Goal: Information Seeking & Learning: Learn about a topic

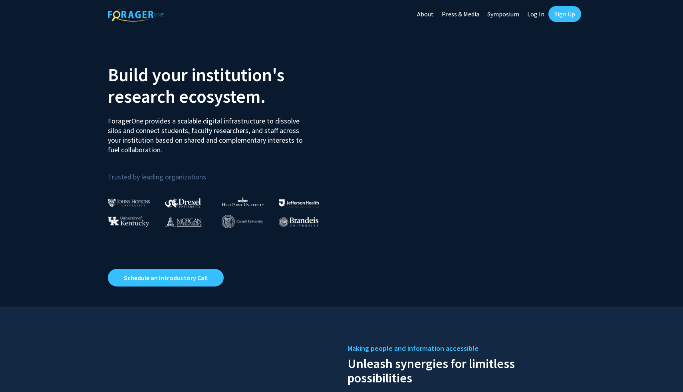
click at [536, 13] on link "Log In" at bounding box center [536, 14] width 25 height 28
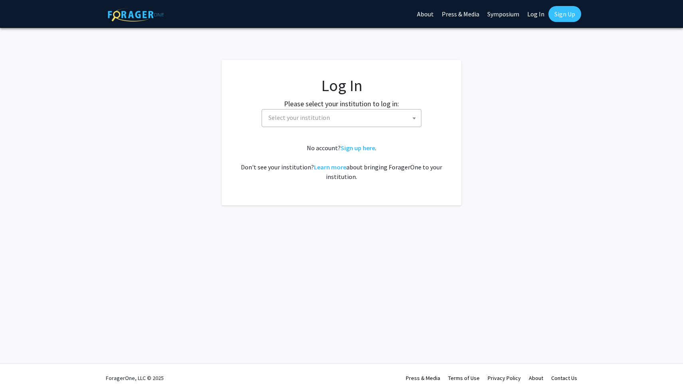
click at [378, 117] on span "Select your institution" at bounding box center [343, 118] width 156 height 16
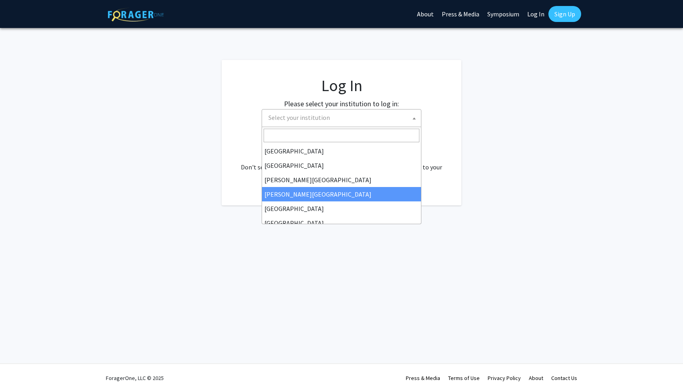
scroll to position [280, 0]
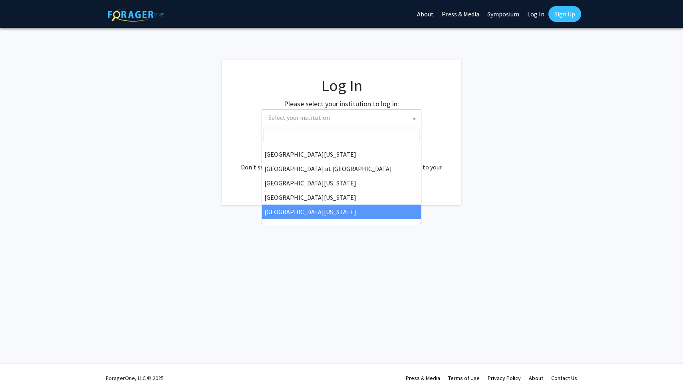
select select "33"
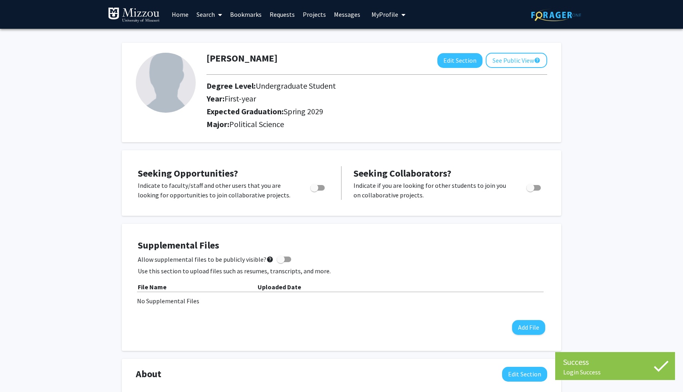
scroll to position [3, 0]
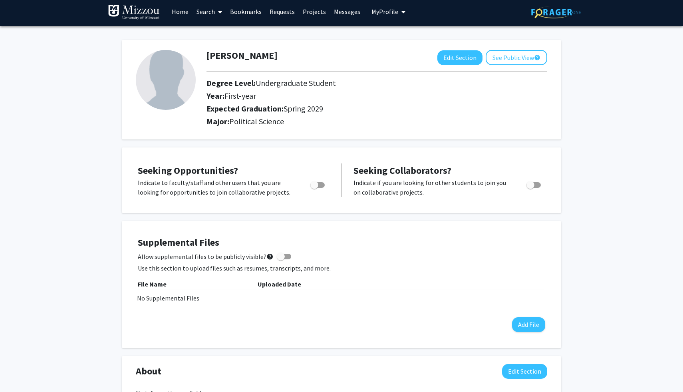
click at [319, 184] on span "Toggle" at bounding box center [318, 185] width 14 height 6
click at [315, 188] on input "Are you actively seeking opportunities?" at bounding box center [314, 188] width 0 height 0
checkbox input "true"
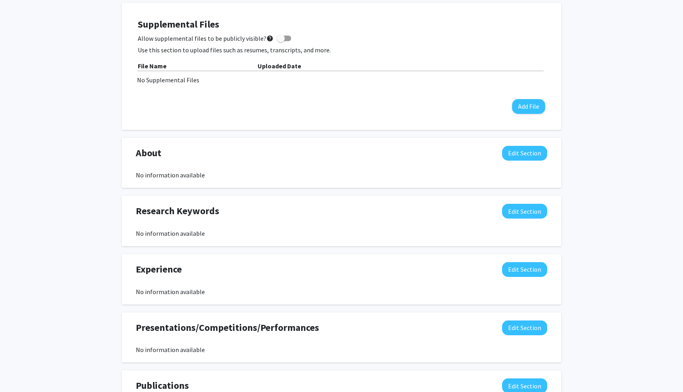
scroll to position [0, 0]
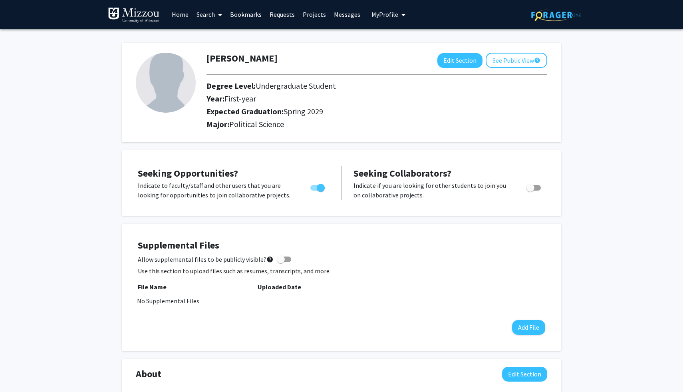
click at [317, 125] on h2 "Major: Political Science" at bounding box center [377, 125] width 341 height 10
click at [318, 12] on link "Projects" at bounding box center [314, 14] width 31 height 28
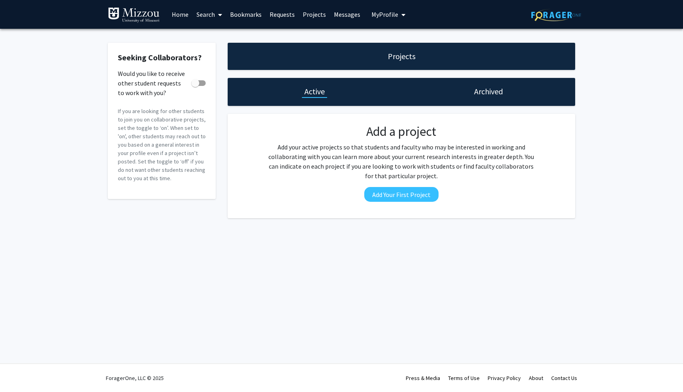
click at [209, 13] on link "Search" at bounding box center [210, 14] width 34 height 28
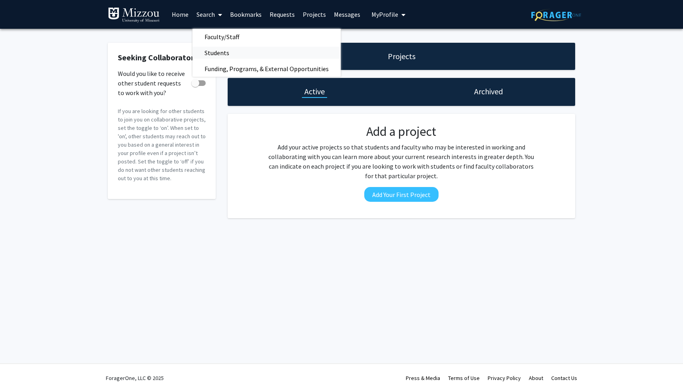
click at [219, 53] on span "Students" at bounding box center [217, 53] width 49 height 16
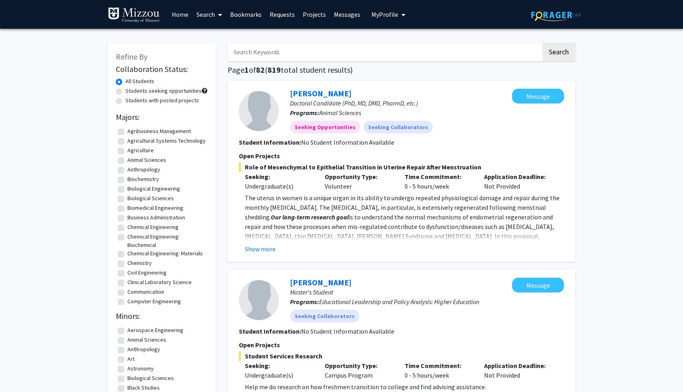
click at [383, 22] on button "My Profile" at bounding box center [388, 14] width 39 height 29
click at [375, 12] on span "My Profile" at bounding box center [385, 14] width 27 height 8
click at [377, 19] on button "My Profile" at bounding box center [388, 14] width 39 height 29
click at [384, 40] on img at bounding box center [385, 41] width 16 height 16
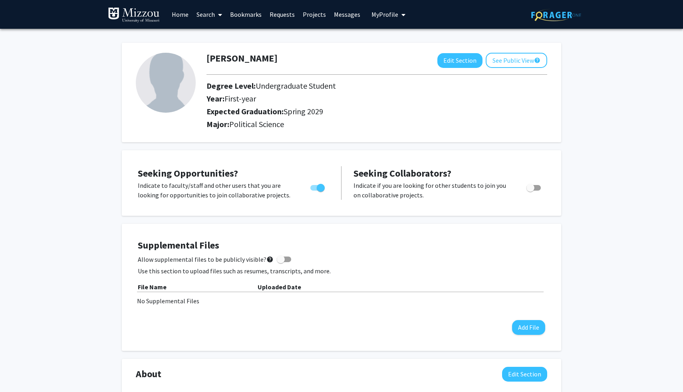
click at [322, 187] on span "Toggle" at bounding box center [321, 188] width 8 height 8
click at [315, 191] on input "Are you actively seeking opportunities?" at bounding box center [314, 191] width 0 height 0
checkbox input "false"
click at [173, 12] on link "Home" at bounding box center [180, 14] width 25 height 28
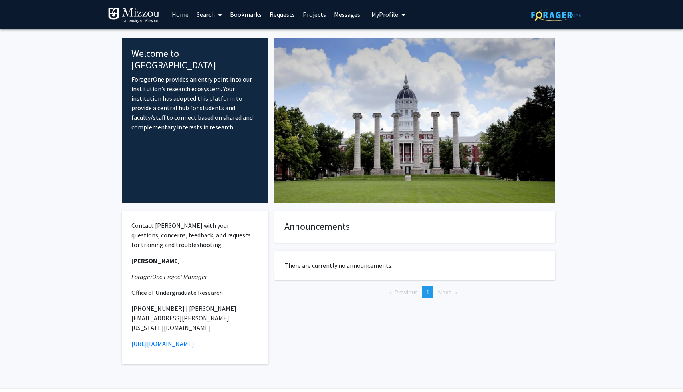
click at [212, 14] on link "Search" at bounding box center [210, 14] width 34 height 28
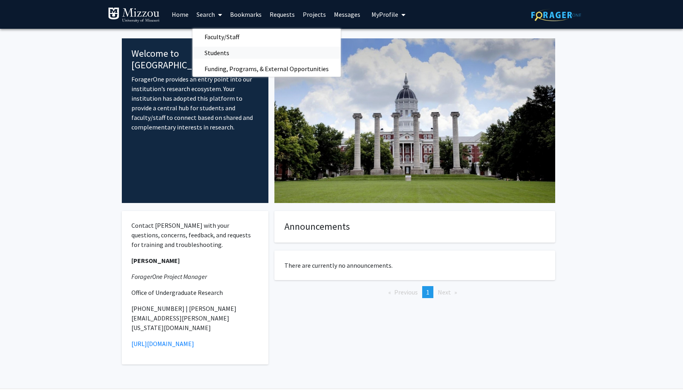
click at [221, 54] on span "Students" at bounding box center [217, 53] width 49 height 16
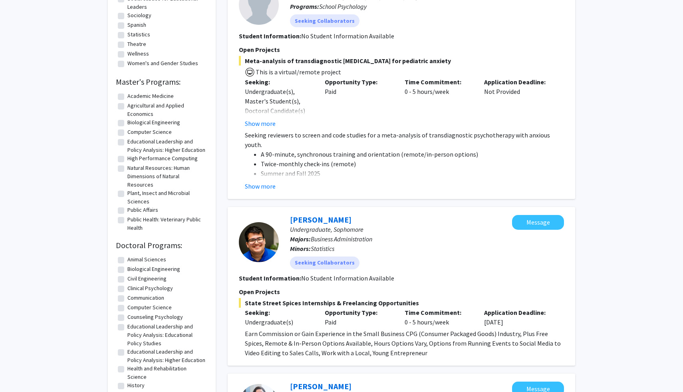
scroll to position [632, 0]
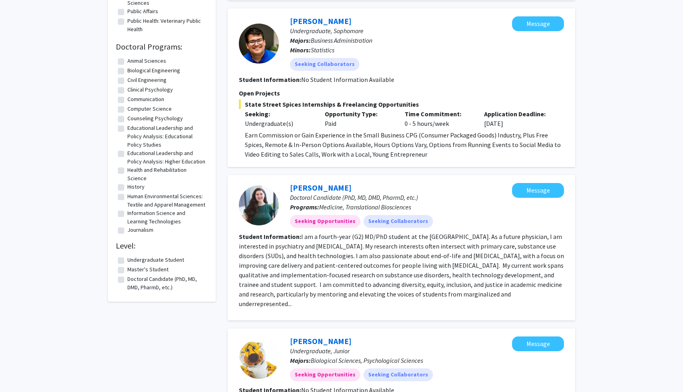
click at [143, 264] on label "Undergraduate Student" at bounding box center [156, 260] width 57 height 8
click at [133, 261] on input "Undergraduate Student" at bounding box center [130, 258] width 5 height 5
checkbox input "true"
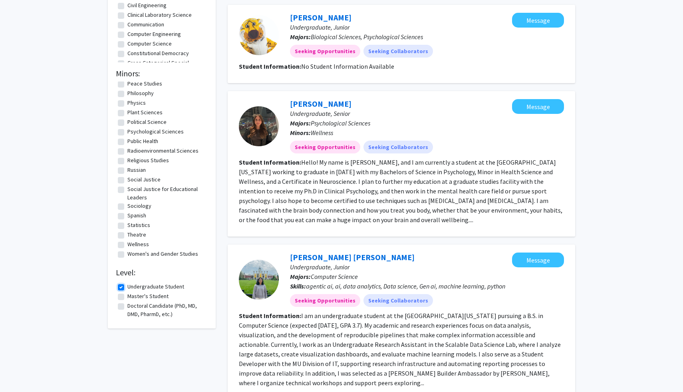
scroll to position [241, 0]
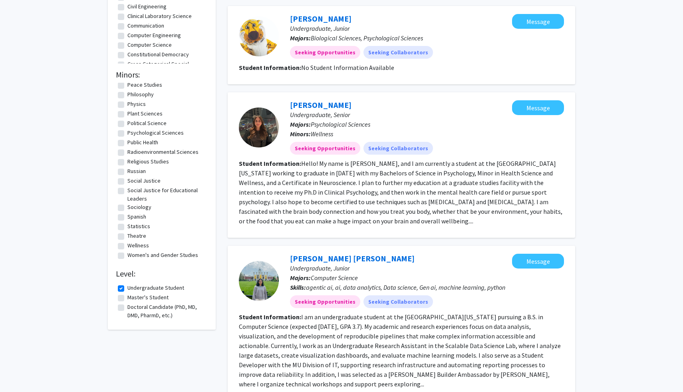
click at [145, 123] on label "Political Science" at bounding box center [147, 123] width 39 height 8
click at [133, 123] on input "Political Science" at bounding box center [130, 121] width 5 height 5
checkbox input "true"
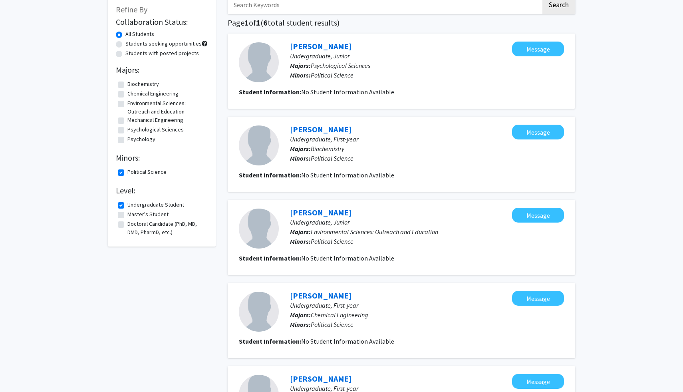
scroll to position [49, 0]
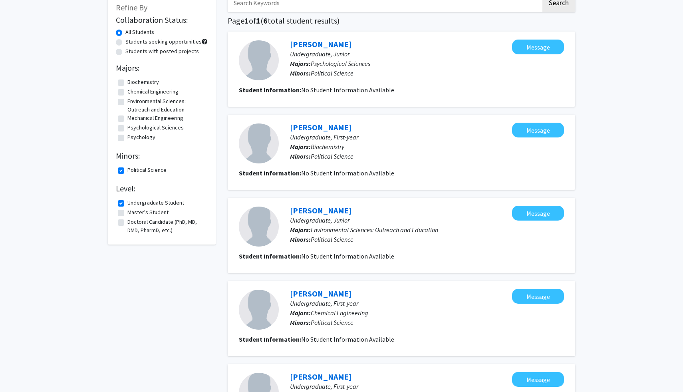
click at [138, 170] on label "Political Science" at bounding box center [147, 170] width 39 height 8
click at [133, 170] on input "Political Science" at bounding box center [130, 168] width 5 height 5
checkbox input "false"
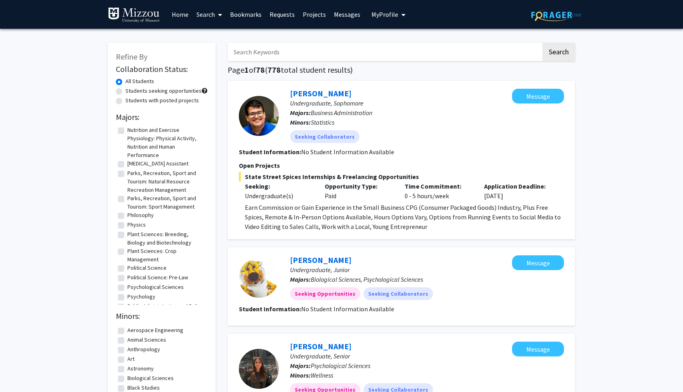
scroll to position [797, 0]
click at [141, 271] on label "Political Science" at bounding box center [147, 267] width 39 height 8
click at [133, 268] on input "Political Science" at bounding box center [130, 265] width 5 height 5
checkbox input "true"
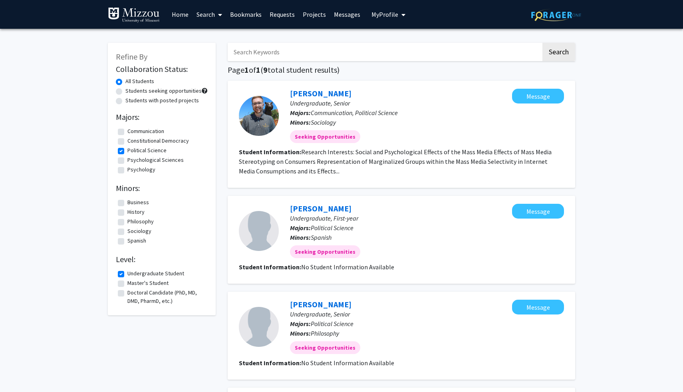
click at [139, 148] on label "Political Science" at bounding box center [147, 150] width 39 height 8
click at [133, 148] on input "Political Science" at bounding box center [130, 148] width 5 height 5
checkbox input "false"
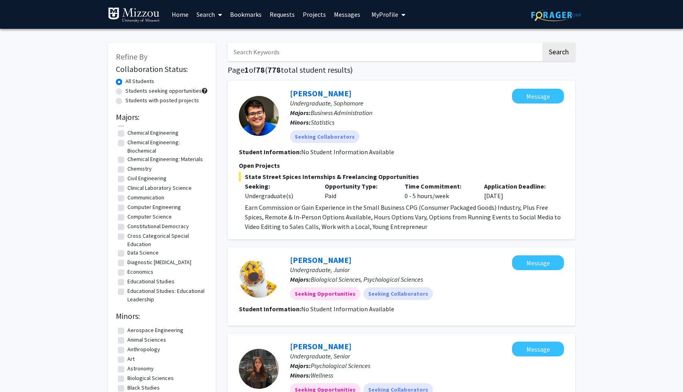
scroll to position [99, 0]
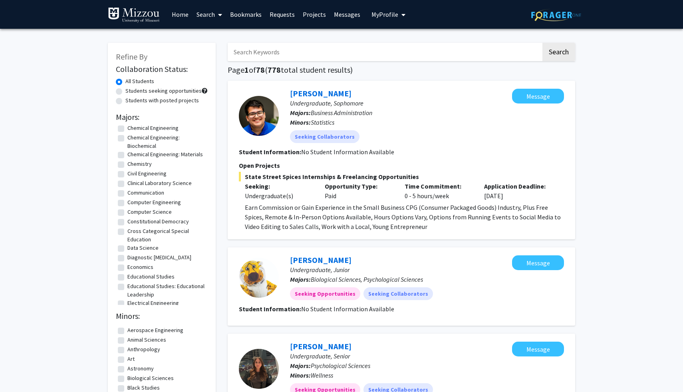
click at [147, 271] on label "Economics" at bounding box center [141, 267] width 26 height 8
click at [133, 268] on input "Economics" at bounding box center [130, 265] width 5 height 5
checkbox input "true"
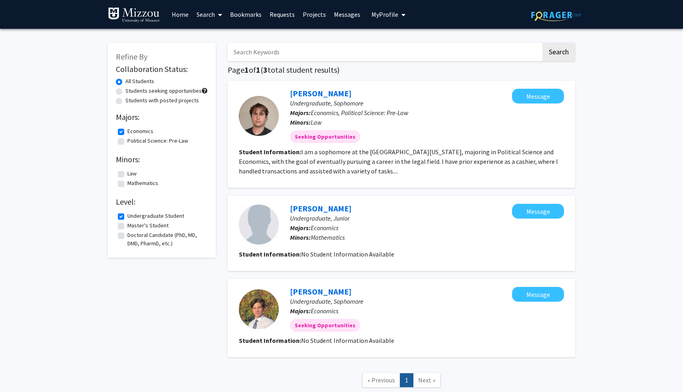
click at [130, 132] on label "Economics" at bounding box center [141, 131] width 26 height 8
click at [130, 132] on input "Economics" at bounding box center [130, 129] width 5 height 5
checkbox input "false"
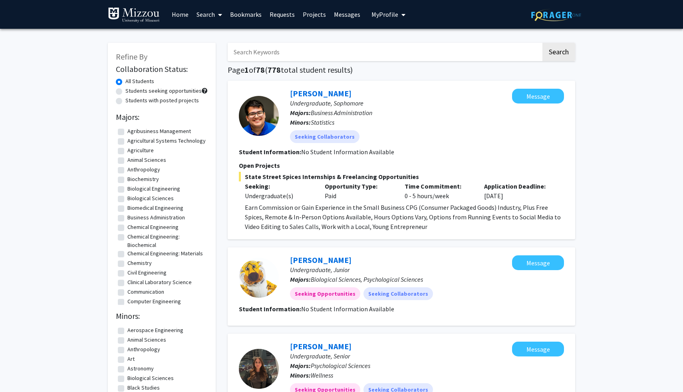
scroll to position [29, 0]
click at [155, 296] on label "Constitutional Democracy" at bounding box center [159, 292] width 62 height 8
click at [133, 293] on input "Constitutional Democracy" at bounding box center [130, 290] width 5 height 5
checkbox input "true"
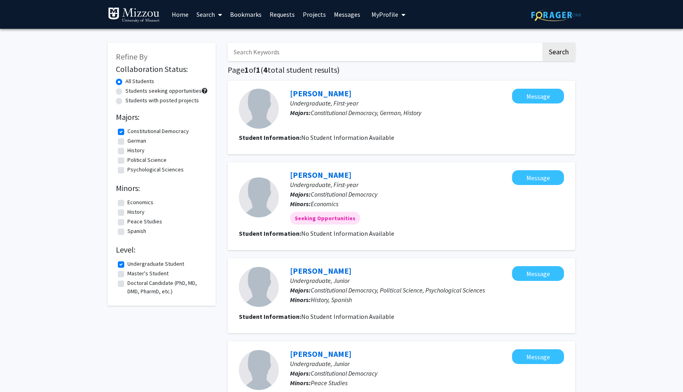
click at [193, 10] on link "Search" at bounding box center [210, 14] width 34 height 28
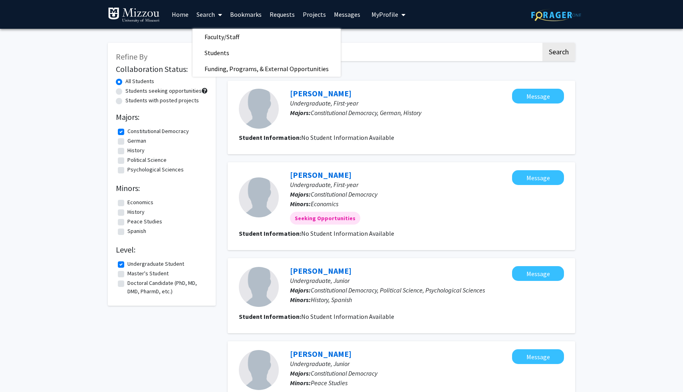
click at [177, 14] on link "Home" at bounding box center [180, 14] width 25 height 28
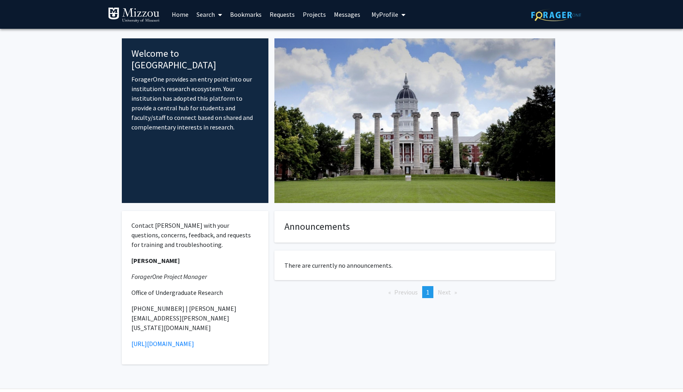
click at [391, 15] on span "My Profile" at bounding box center [385, 14] width 27 height 8
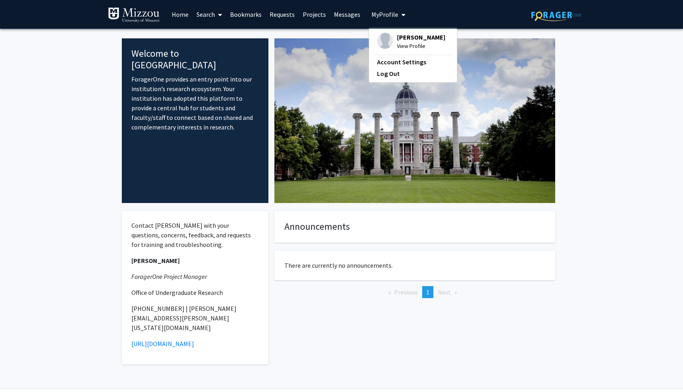
click at [385, 45] on img at bounding box center [385, 41] width 16 height 16
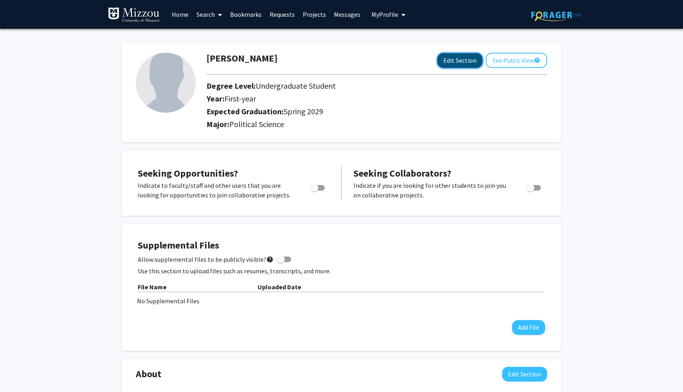
click at [458, 63] on button "Edit Section" at bounding box center [460, 60] width 45 height 15
select select "first-year"
select select "45: spring_2029"
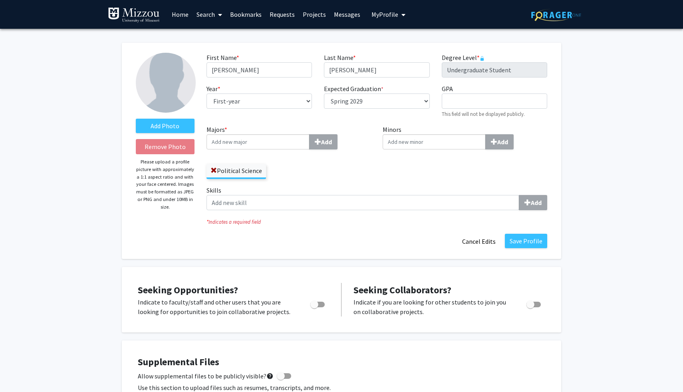
click at [259, 146] on input "Majors * Add" at bounding box center [258, 141] width 103 height 15
type input "econo"
click at [255, 156] on div "Econo mics" at bounding box center [257, 157] width 93 height 10
click at [255, 149] on input "econo" at bounding box center [258, 141] width 103 height 15
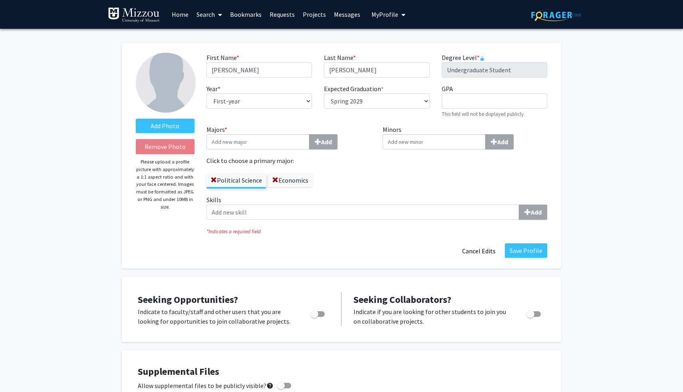
click at [251, 143] on input "Majors * Add" at bounding box center [258, 141] width 103 height 15
type input "cons"
click at [255, 154] on span "titutional Democracy" at bounding box center [254, 157] width 59 height 8
click at [255, 149] on input "cons" at bounding box center [258, 141] width 103 height 15
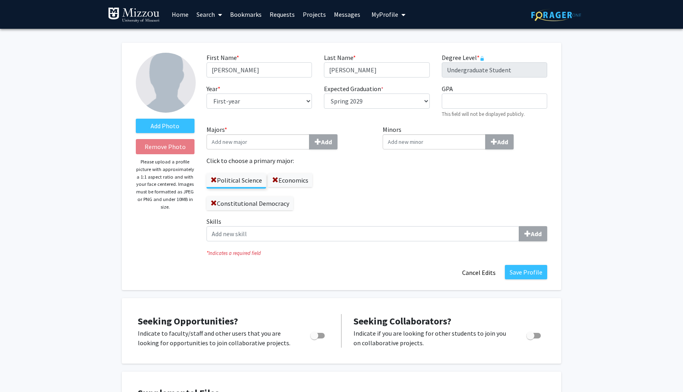
click at [333, 205] on div "Political Science Economics Constitutional Democracy" at bounding box center [289, 187] width 165 height 45
click at [272, 204] on label "Constitutional Democracy" at bounding box center [250, 204] width 87 height 14
click at [0, 0] on input "Constitutional Democracy" at bounding box center [0, 0] width 0 height 0
click at [234, 185] on label "Political Science" at bounding box center [237, 180] width 60 height 14
click at [0, 0] on input "Political Science" at bounding box center [0, 0] width 0 height 0
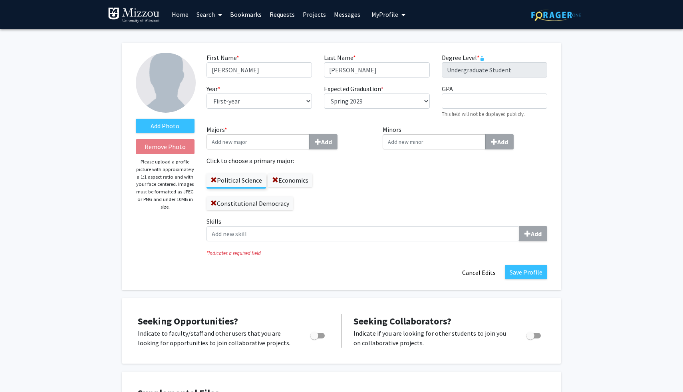
click at [432, 143] on input "Minors Add" at bounding box center [434, 141] width 103 height 15
click at [372, 177] on div "Majors * Add Click to choose a primary major: Political Science Economics Const…" at bounding box center [289, 171] width 177 height 92
click at [325, 242] on div "Skills Add" at bounding box center [377, 232] width 353 height 31
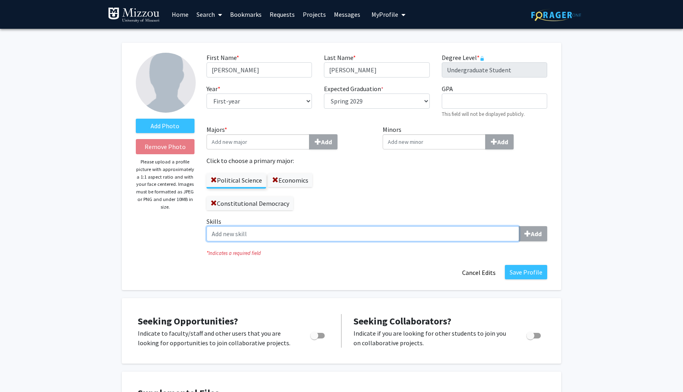
click at [319, 240] on input "Skills Add" at bounding box center [363, 233] width 313 height 15
click at [313, 237] on input "Skills Add" at bounding box center [363, 233] width 313 height 15
click at [488, 232] on input "Skills Add" at bounding box center [363, 233] width 313 height 15
type input "h"
type input "t"
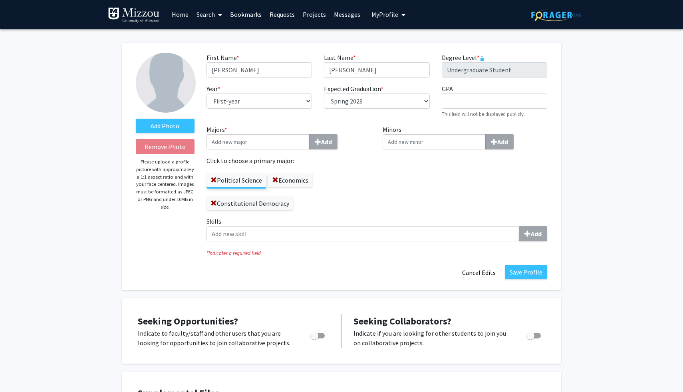
click at [468, 197] on div "Minors Add" at bounding box center [465, 171] width 177 height 92
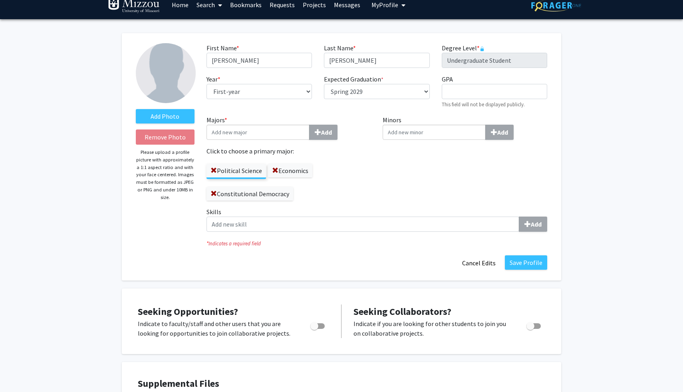
scroll to position [16, 0]
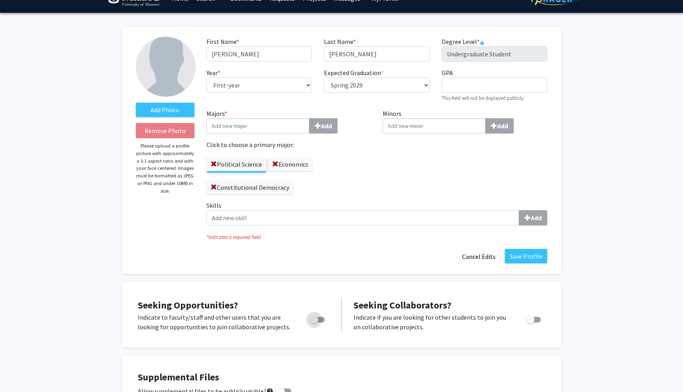
click at [322, 322] on span "Toggle" at bounding box center [318, 320] width 14 height 6
click at [315, 323] on input "Are you actively seeking opportunities?" at bounding box center [314, 323] width 0 height 0
checkbox input "true"
click at [349, 172] on div "Political Science Economics Constitutional Democracy" at bounding box center [289, 171] width 165 height 45
click at [341, 177] on div "Political Science Economics Constitutional Democracy" at bounding box center [289, 171] width 165 height 45
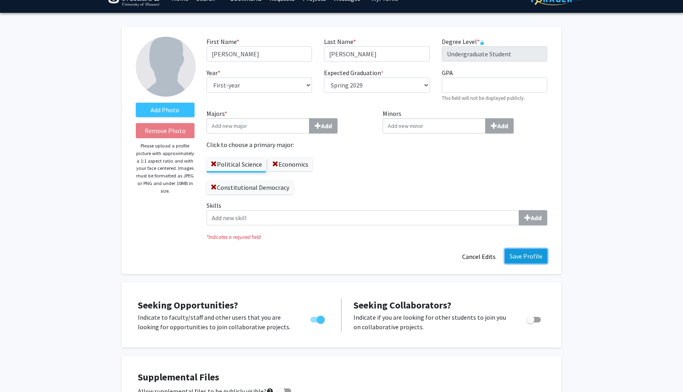
click at [534, 258] on button "Save Profile" at bounding box center [526, 256] width 42 height 14
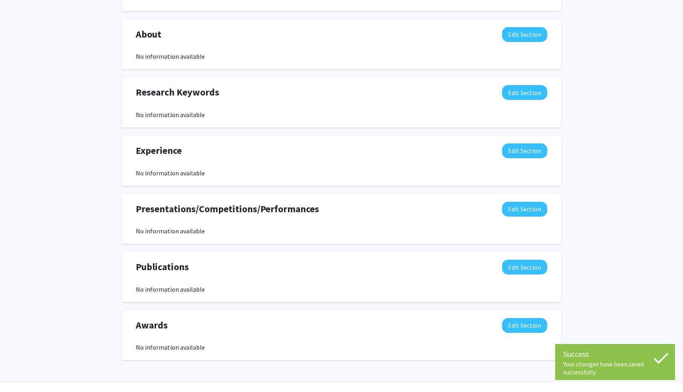
scroll to position [352, 0]
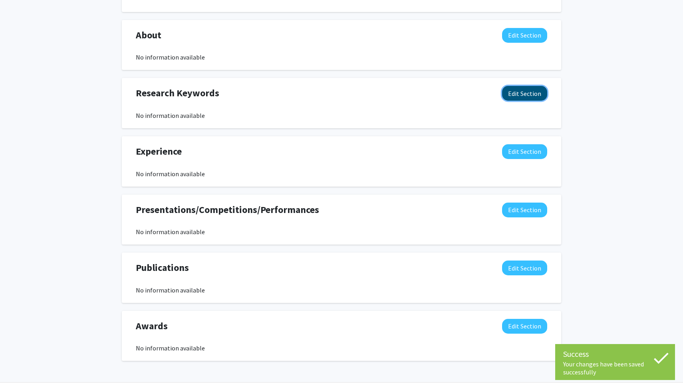
click at [524, 88] on button "Edit Section" at bounding box center [524, 93] width 45 height 15
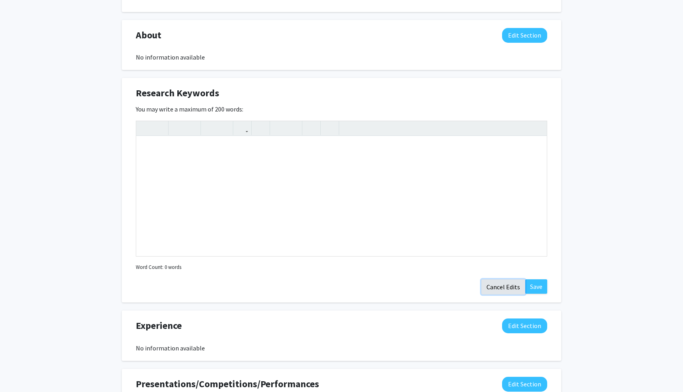
click at [506, 286] on button "Cancel Edits" at bounding box center [504, 286] width 44 height 15
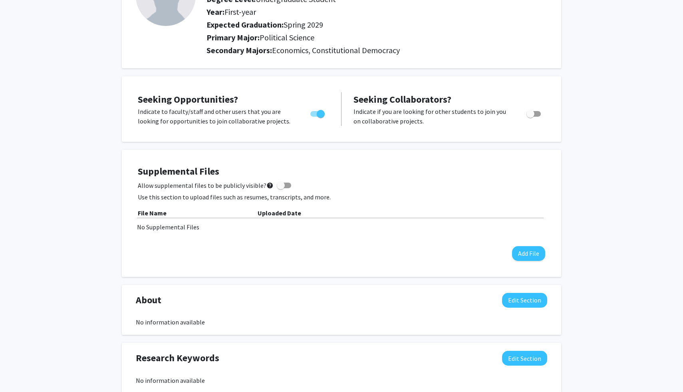
scroll to position [0, 0]
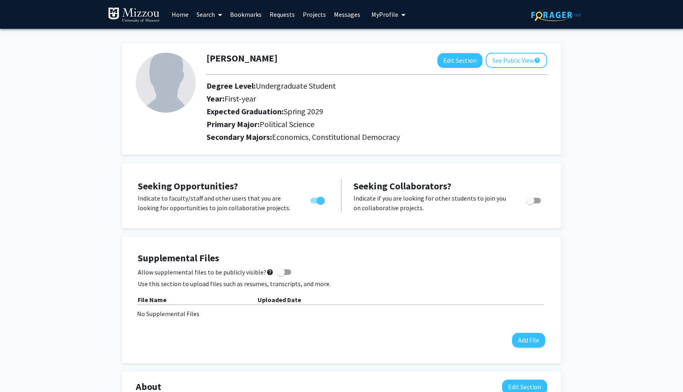
click at [183, 18] on link "Home" at bounding box center [180, 14] width 25 height 28
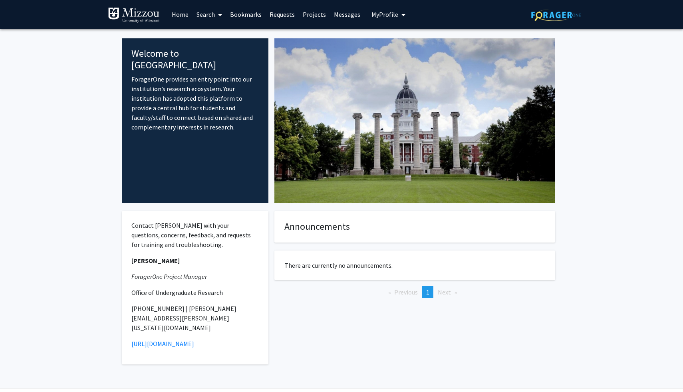
click at [207, 17] on link "Search" at bounding box center [210, 14] width 34 height 28
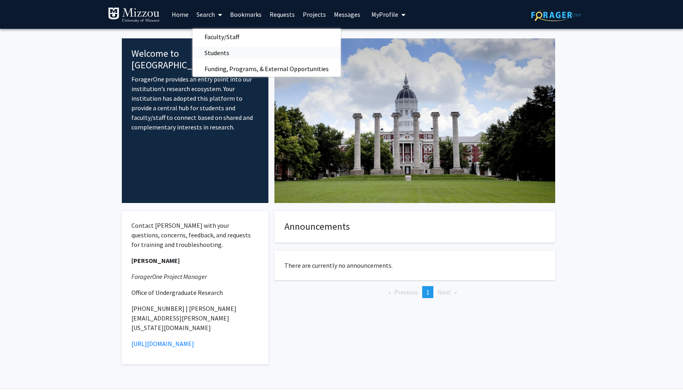
click at [225, 54] on span "Students" at bounding box center [217, 53] width 49 height 16
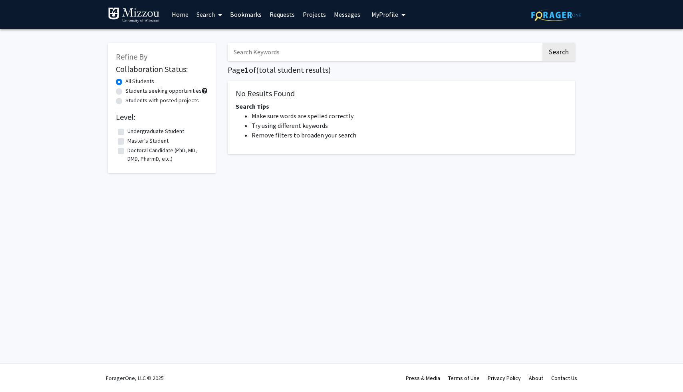
click at [153, 98] on label "Students with posted projects" at bounding box center [163, 100] width 74 height 8
click at [131, 98] on input "Students with posted projects" at bounding box center [128, 98] width 5 height 5
radio input "true"
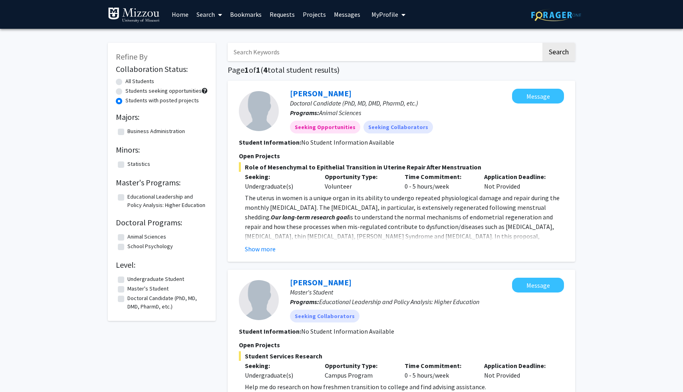
click at [148, 99] on label "Students with posted projects" at bounding box center [163, 100] width 74 height 8
click at [131, 99] on input "Students with posted projects" at bounding box center [128, 98] width 5 height 5
click at [130, 99] on label "Students with posted projects" at bounding box center [163, 100] width 74 height 8
click at [130, 99] on input "Students with posted projects" at bounding box center [128, 98] width 5 height 5
click at [131, 84] on label "All Students" at bounding box center [140, 81] width 29 height 8
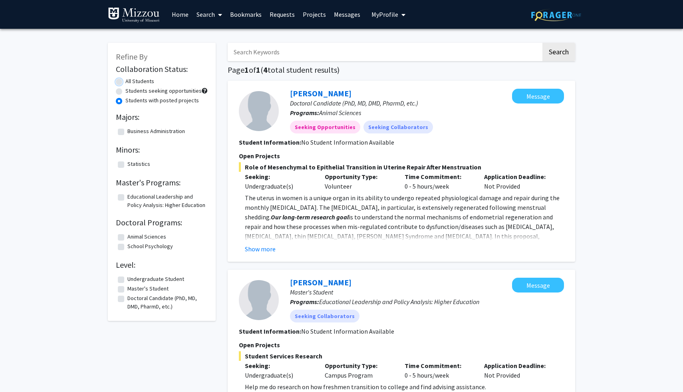
click at [131, 82] on input "All Students" at bounding box center [128, 79] width 5 height 5
radio input "true"
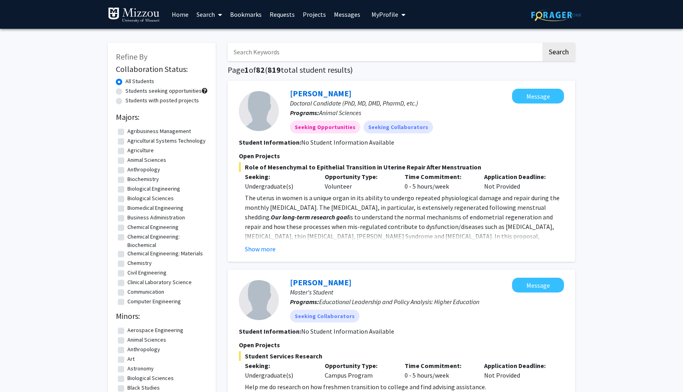
click at [207, 16] on link "Search" at bounding box center [210, 14] width 34 height 28
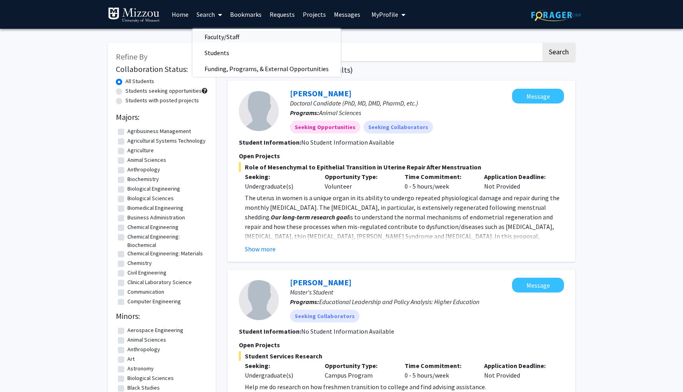
click at [218, 36] on span "Faculty/Staff" at bounding box center [222, 37] width 59 height 16
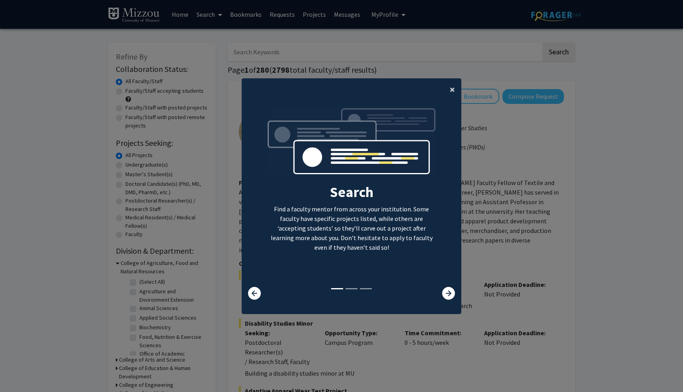
click at [449, 94] on button "×" at bounding box center [453, 89] width 18 height 22
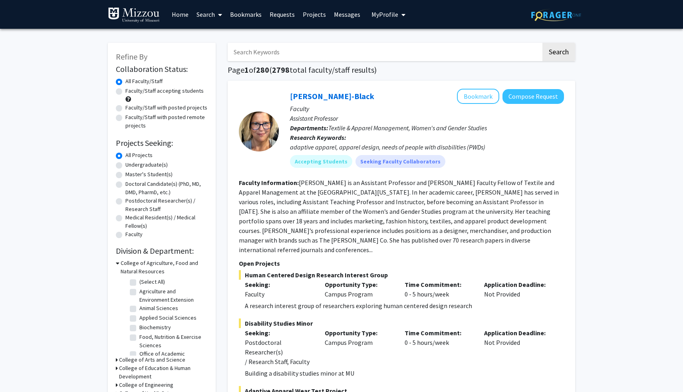
click at [429, 53] on input "Search Keywords" at bounding box center [385, 52] width 314 height 18
click at [543, 43] on button "Search" at bounding box center [559, 52] width 33 height 18
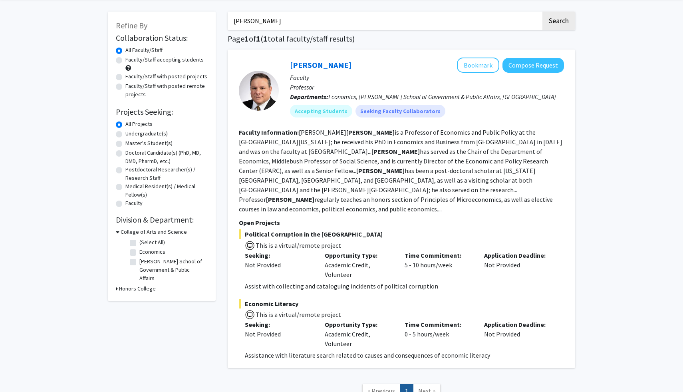
scroll to position [33, 0]
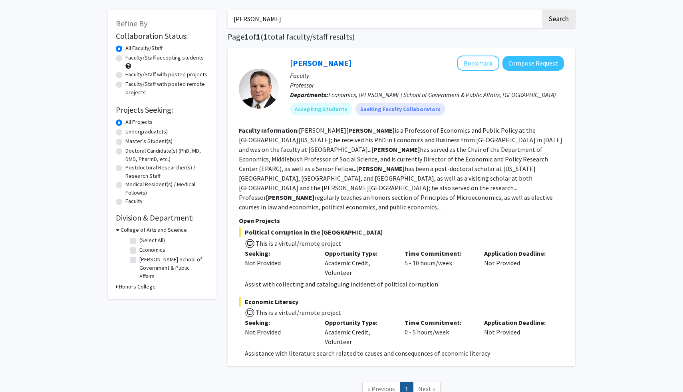
click at [60, 189] on div "Refine By Collaboration Status: Collaboration Status All Faculty/Staff Collabor…" at bounding box center [341, 213] width 683 height 435
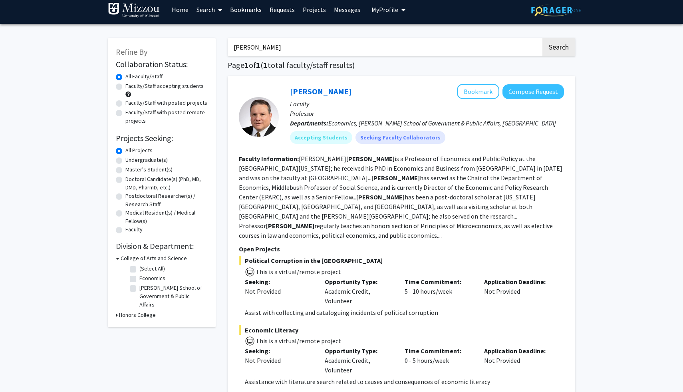
scroll to position [0, 0]
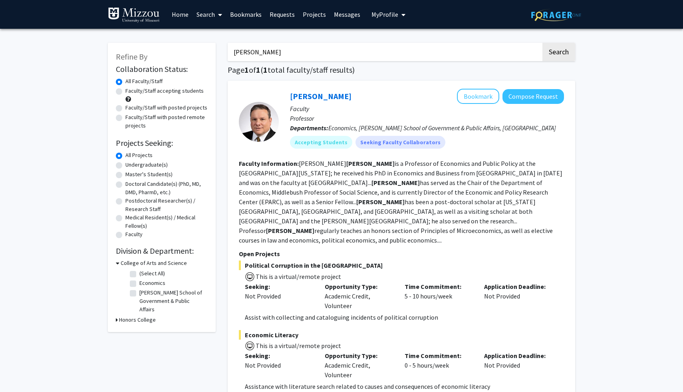
click at [278, 53] on input "milyo" at bounding box center [385, 52] width 314 height 18
click at [543, 43] on button "Search" at bounding box center [559, 52] width 33 height 18
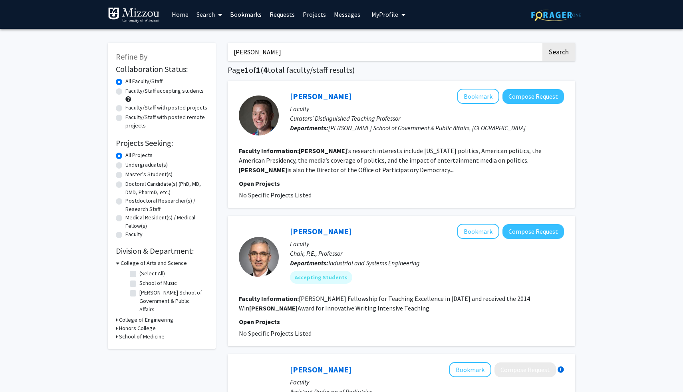
click at [284, 57] on input "horner" at bounding box center [385, 52] width 314 height 18
type input "chikhaldze"
click at [543, 43] on button "Search" at bounding box center [559, 52] width 33 height 18
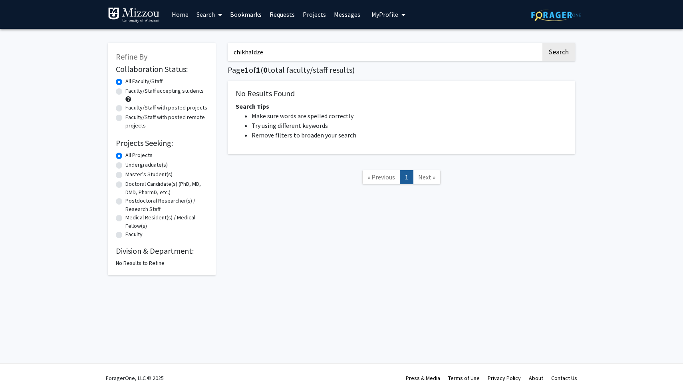
click at [288, 57] on input "chikhaldze" at bounding box center [385, 52] width 314 height 18
type input "milyo"
click at [543, 43] on button "Search" at bounding box center [559, 52] width 33 height 18
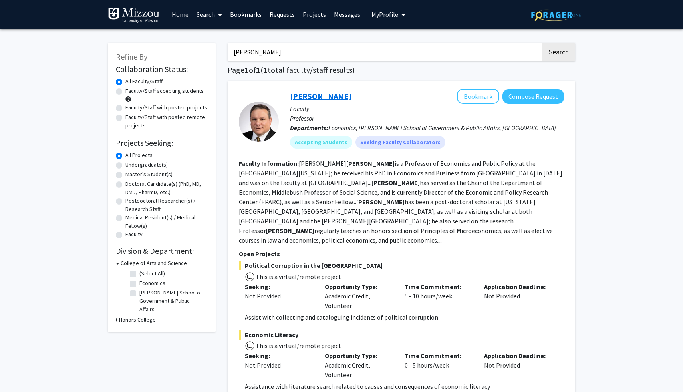
click at [305, 96] on link "[PERSON_NAME]" at bounding box center [321, 96] width 62 height 10
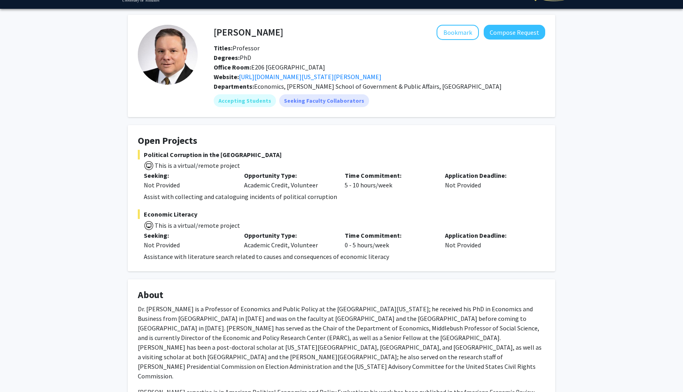
scroll to position [14, 0]
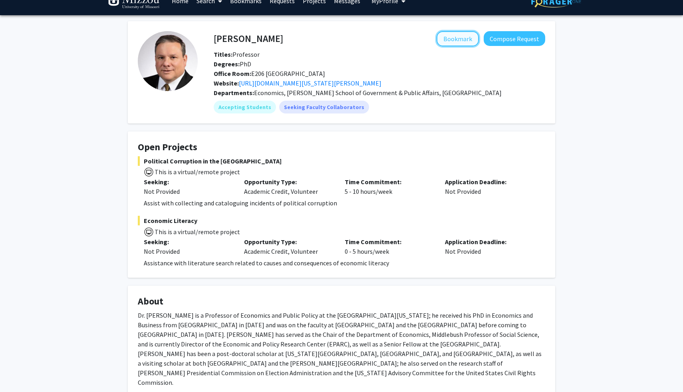
click at [454, 39] on button "Bookmark" at bounding box center [458, 38] width 42 height 15
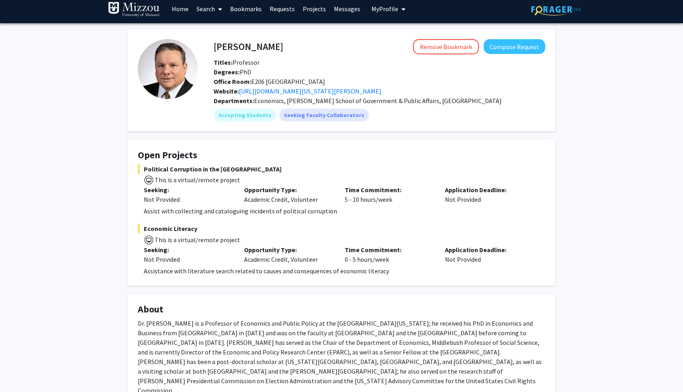
scroll to position [0, 0]
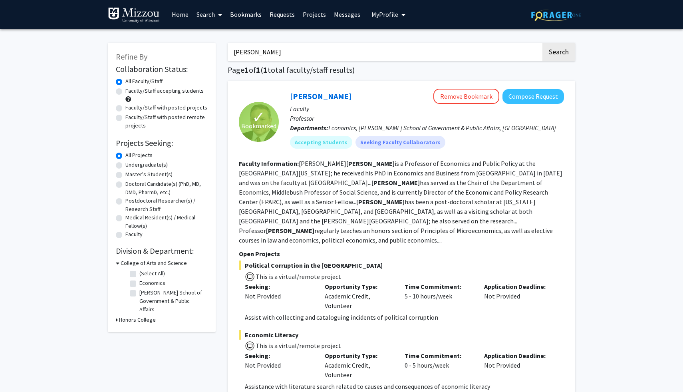
click at [275, 49] on input "milyo" at bounding box center [385, 52] width 314 height 18
click at [543, 43] on button "Search" at bounding box center [559, 52] width 33 height 18
type input "sexton"
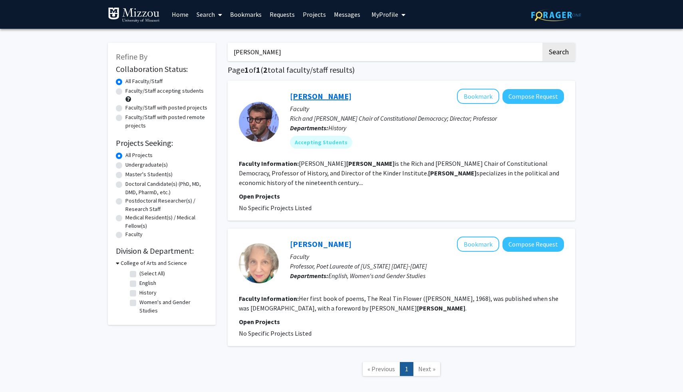
click at [309, 96] on link "Jay Sexton" at bounding box center [321, 96] width 62 height 10
click at [307, 54] on input "sexton" at bounding box center [385, 52] width 314 height 18
type input "milyo"
click at [543, 43] on button "Search" at bounding box center [559, 52] width 33 height 18
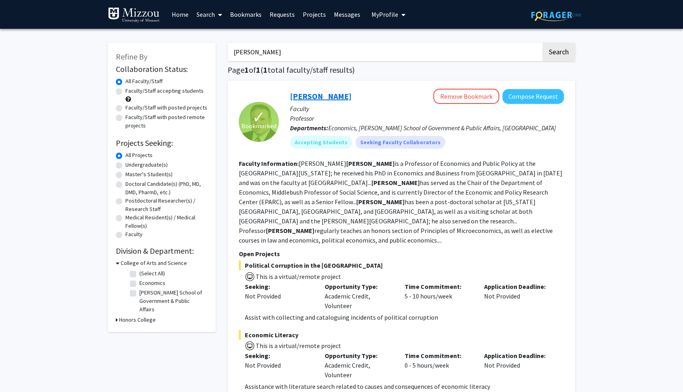
click at [303, 98] on link "[PERSON_NAME]" at bounding box center [321, 96] width 62 height 10
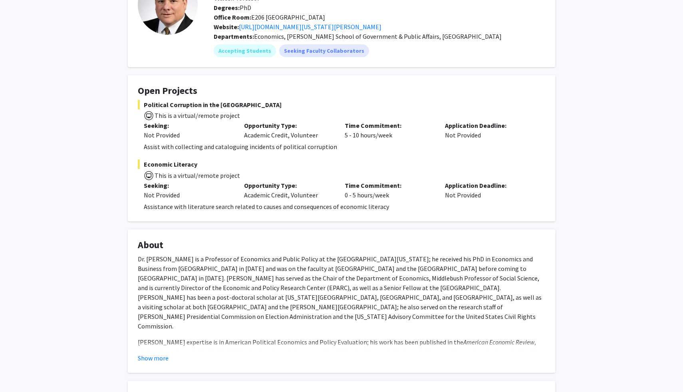
scroll to position [74, 0]
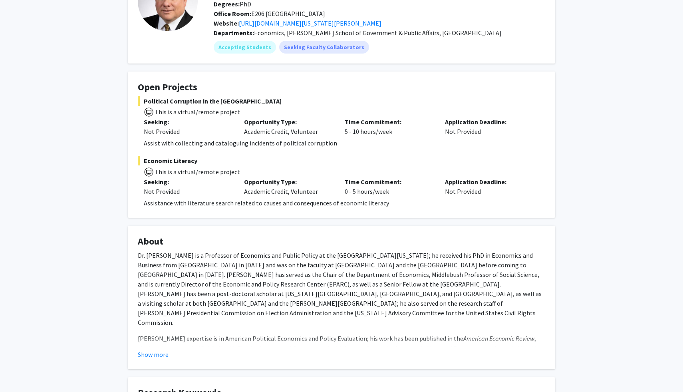
click at [304, 246] on h4 "About" at bounding box center [342, 242] width 408 height 12
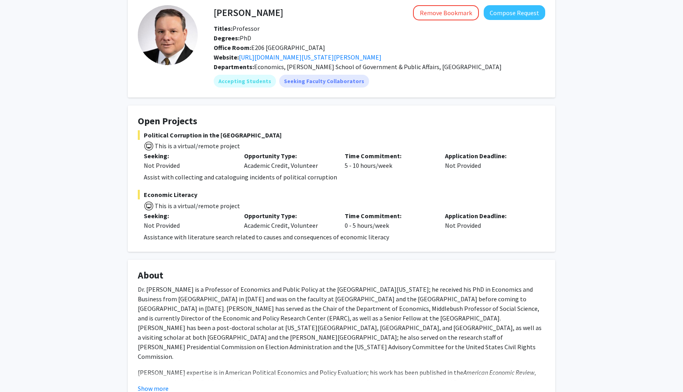
scroll to position [0, 0]
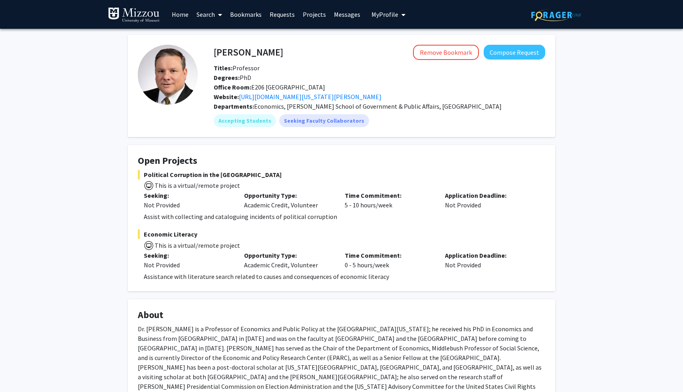
click at [404, 164] on h4 "Open Projects" at bounding box center [342, 161] width 408 height 12
click at [329, 96] on link "[URL][DOMAIN_NAME][US_STATE][PERSON_NAME]" at bounding box center [310, 97] width 143 height 8
click at [179, 16] on link "Home" at bounding box center [180, 14] width 25 height 28
click at [508, 55] on button "Compose Request" at bounding box center [515, 52] width 62 height 15
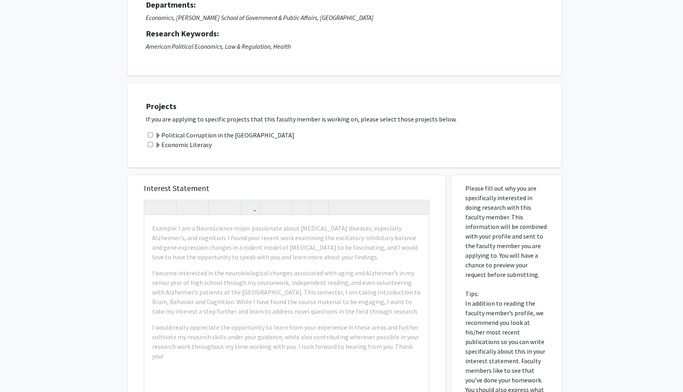
scroll to position [68, 0]
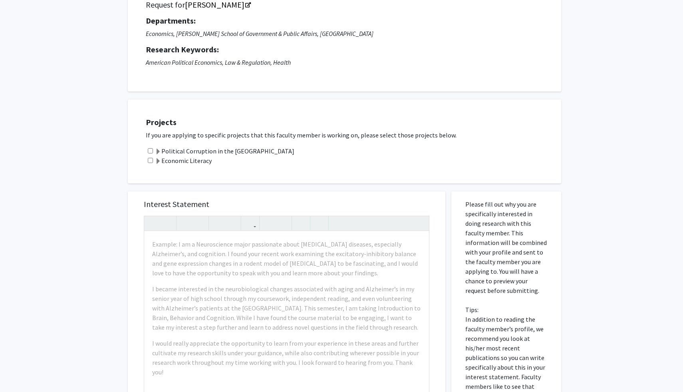
click at [160, 161] on span at bounding box center [158, 161] width 6 height 6
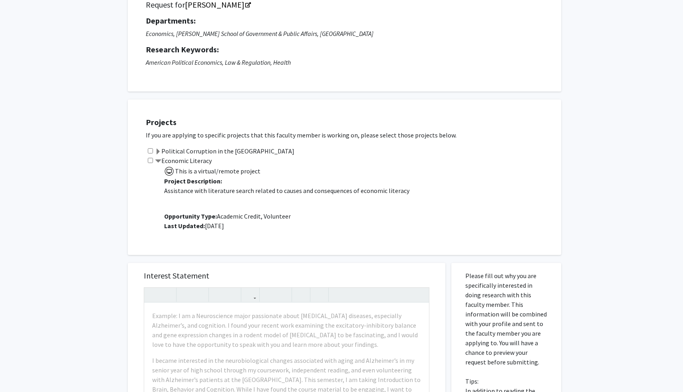
click at [160, 149] on span at bounding box center [158, 152] width 6 height 6
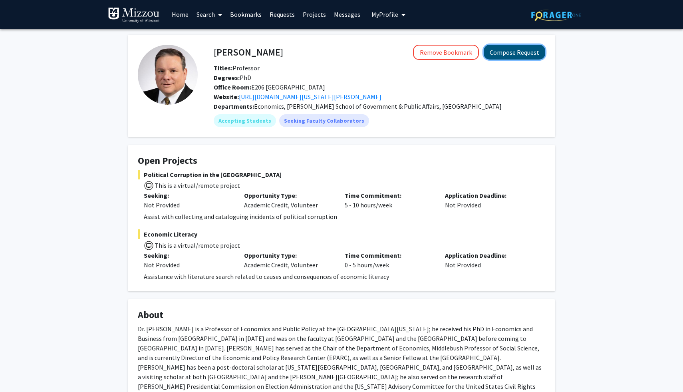
click at [530, 58] on button "Compose Request" at bounding box center [515, 52] width 62 height 15
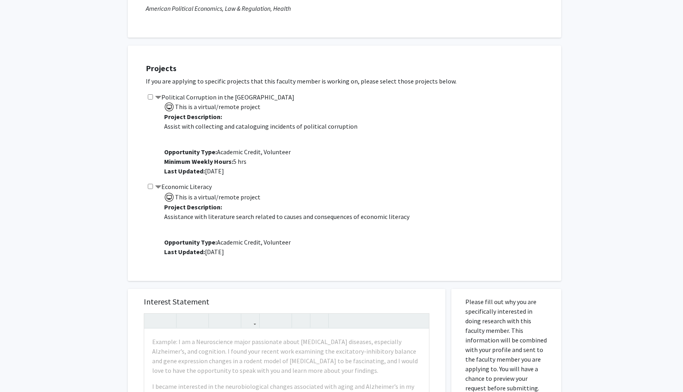
scroll to position [414, 0]
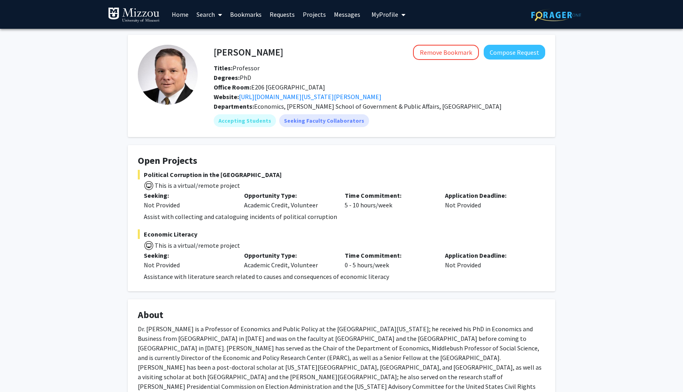
click at [393, 15] on span "My Profile" at bounding box center [385, 14] width 27 height 8
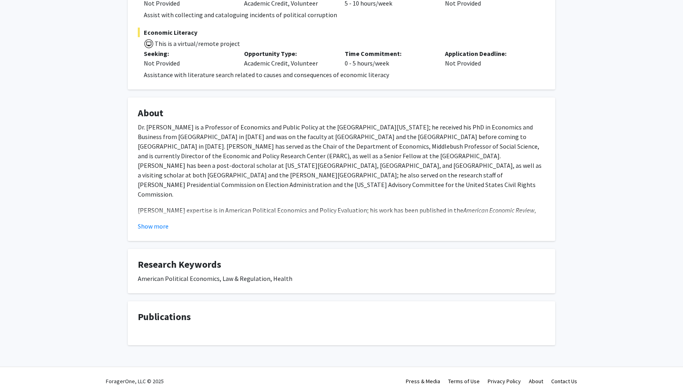
scroll to position [205, 0]
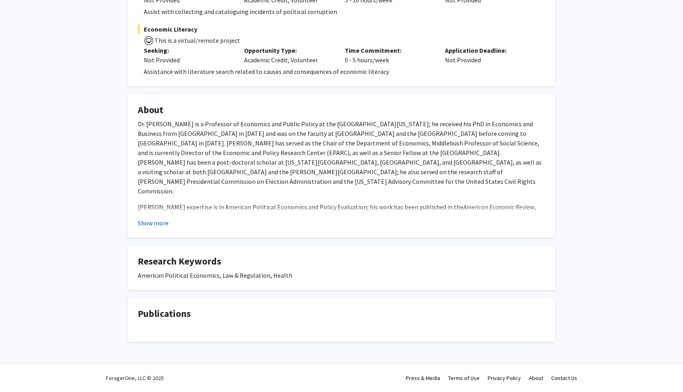
click at [150, 222] on button "Show more" at bounding box center [153, 223] width 31 height 10
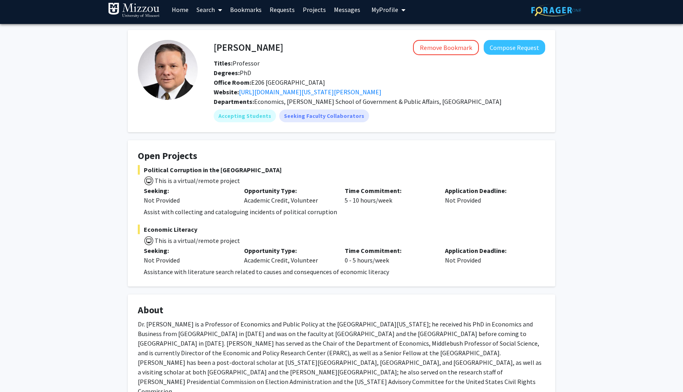
scroll to position [6, 0]
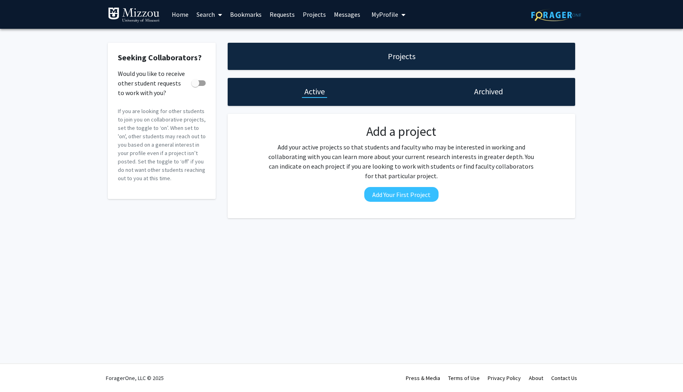
click at [208, 14] on link "Search" at bounding box center [210, 14] width 34 height 28
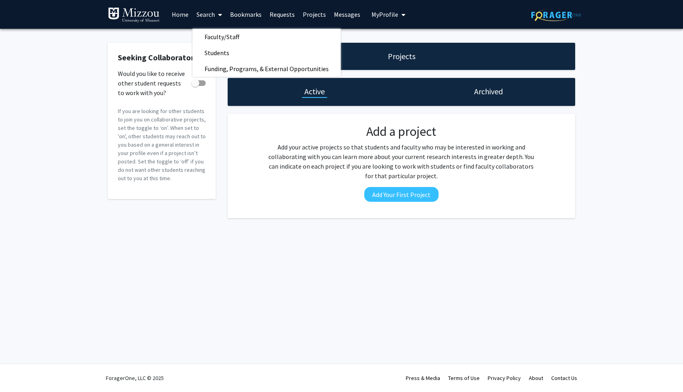
click at [184, 16] on link "Home" at bounding box center [180, 14] width 25 height 28
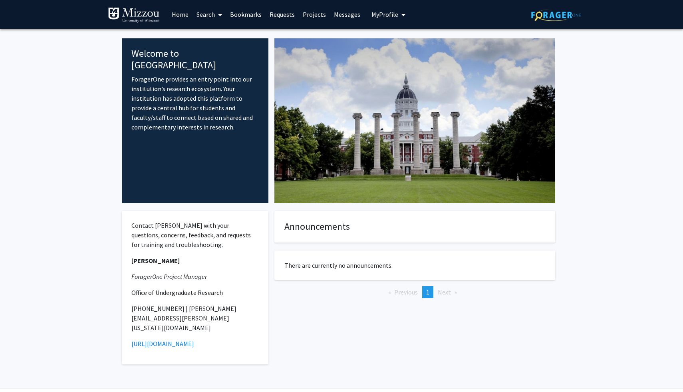
click at [315, 14] on link "Projects" at bounding box center [314, 14] width 31 height 28
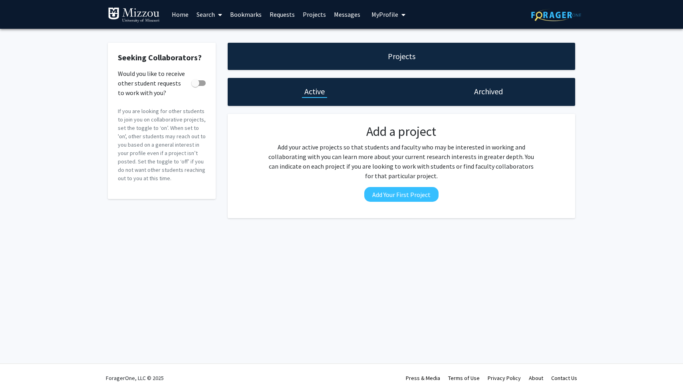
click at [235, 17] on link "Bookmarks" at bounding box center [246, 14] width 40 height 28
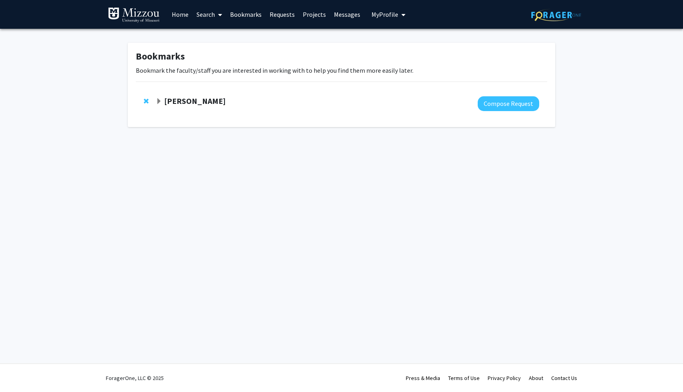
click at [212, 18] on link "Search" at bounding box center [210, 14] width 34 height 28
click at [217, 16] on span at bounding box center [218, 15] width 7 height 28
click at [218, 16] on span at bounding box center [218, 15] width 7 height 28
click at [147, 68] on p "Bookmark the faculty/staff you are interested in working with to help you find …" at bounding box center [342, 71] width 412 height 10
click at [178, 99] on strong "[PERSON_NAME]" at bounding box center [195, 101] width 62 height 10
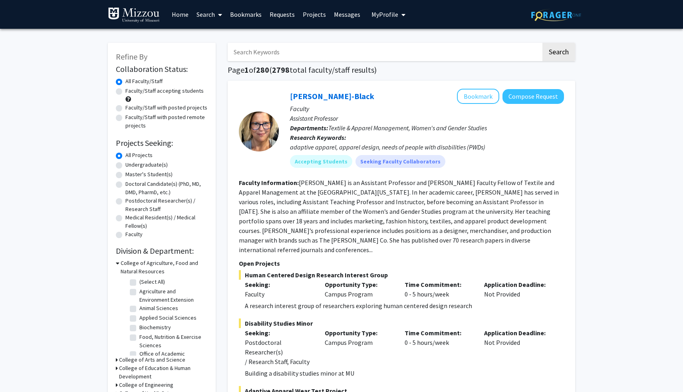
click at [314, 55] on input "Search Keywords" at bounding box center [385, 52] width 314 height 18
click at [392, 82] on div "Kerri McBee-Black Bookmark Compose Request Faculty Assistant Professor Departme…" at bounding box center [402, 291] width 348 height 421
click at [321, 46] on input "Search Keywords" at bounding box center [385, 52] width 314 height 18
type input "[PERSON_NAME]"
click at [543, 43] on button "Search" at bounding box center [559, 52] width 33 height 18
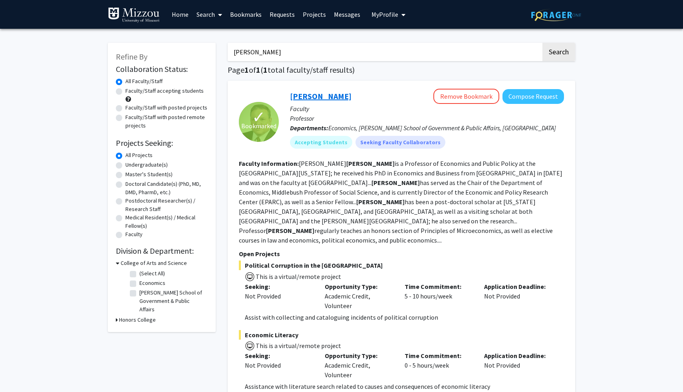
click at [308, 95] on link "[PERSON_NAME]" at bounding box center [321, 96] width 62 height 10
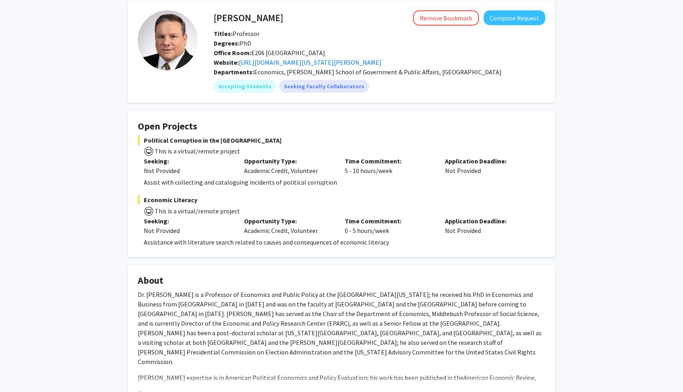
scroll to position [73, 0]
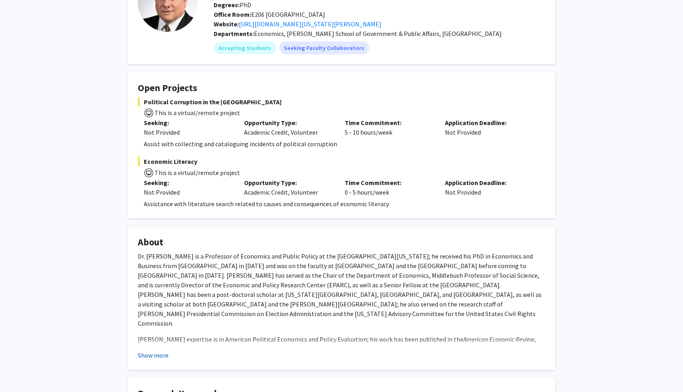
click at [155, 360] on button "Show more" at bounding box center [153, 356] width 31 height 10
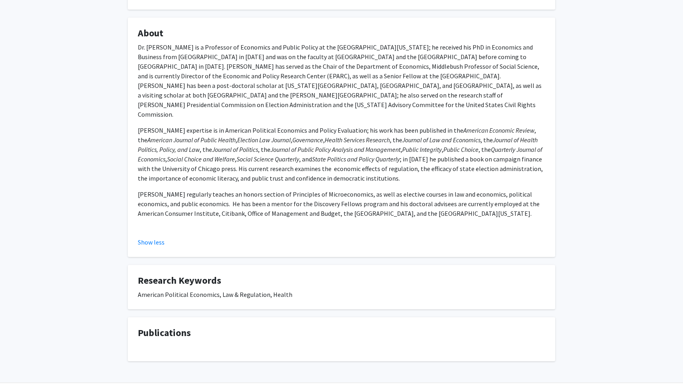
scroll to position [0, 0]
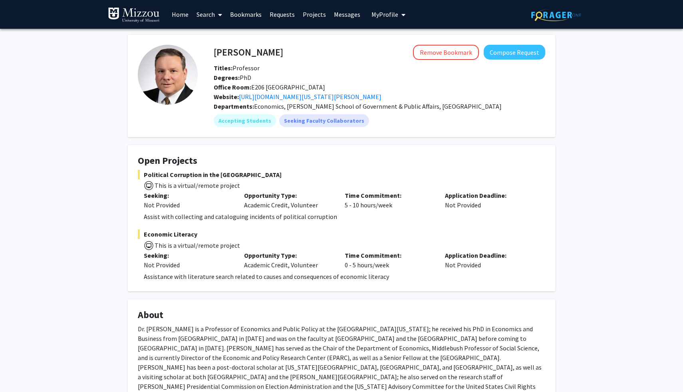
click at [380, 14] on span "My Profile" at bounding box center [385, 14] width 27 height 8
click at [347, 54] on div "Remove Bookmark Compose Request" at bounding box center [414, 52] width 262 height 15
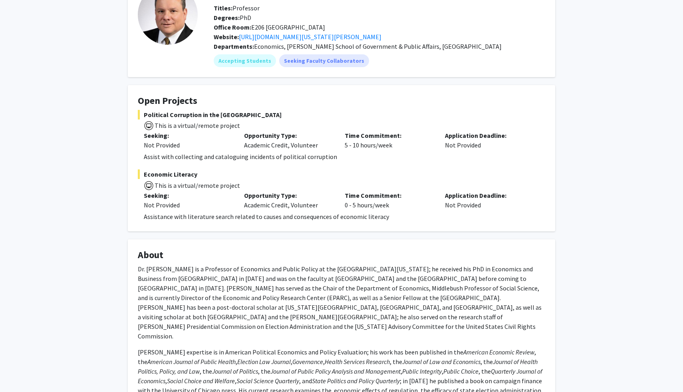
scroll to position [56, 0]
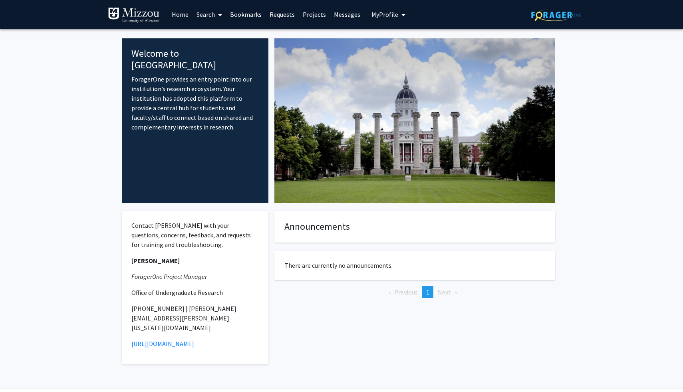
click at [175, 14] on link "Home" at bounding box center [180, 14] width 25 height 28
click at [205, 15] on link "Search" at bounding box center [210, 14] width 34 height 28
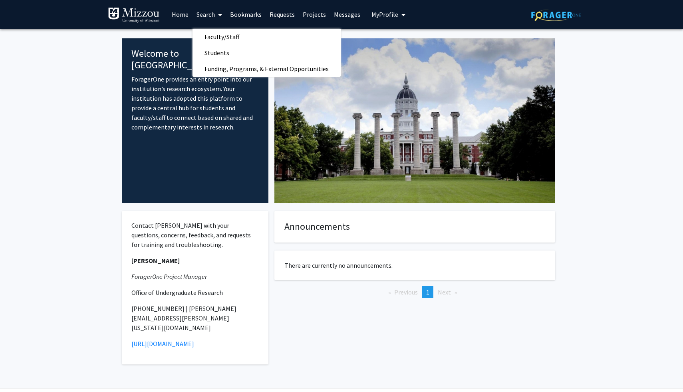
click at [174, 45] on div "Welcome to ForagerOne ForagerOne provides an entry point into our institution’s…" at bounding box center [195, 120] width 147 height 165
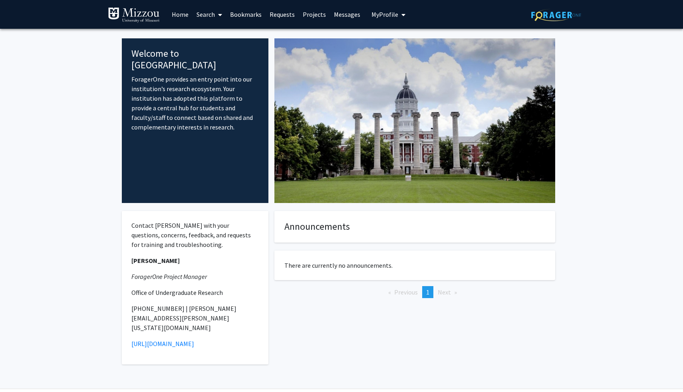
click at [207, 19] on link "Search" at bounding box center [210, 14] width 34 height 28
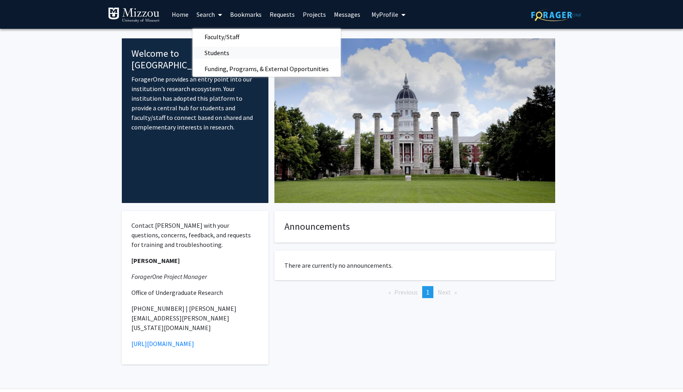
click at [215, 49] on span "Students" at bounding box center [217, 53] width 49 height 16
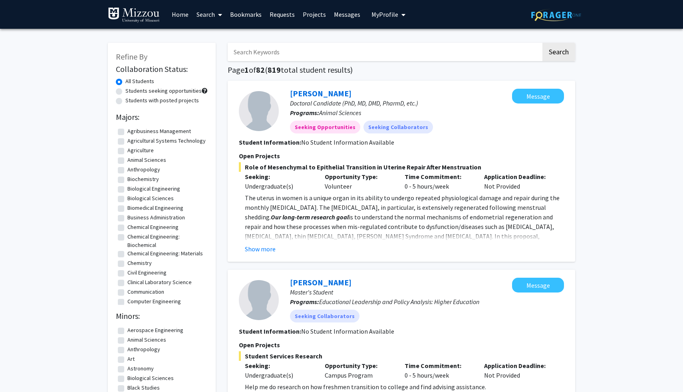
click at [262, 53] on input "Search Keywords" at bounding box center [385, 52] width 314 height 18
type input "addy"
click at [554, 56] on button "Search" at bounding box center [559, 52] width 33 height 18
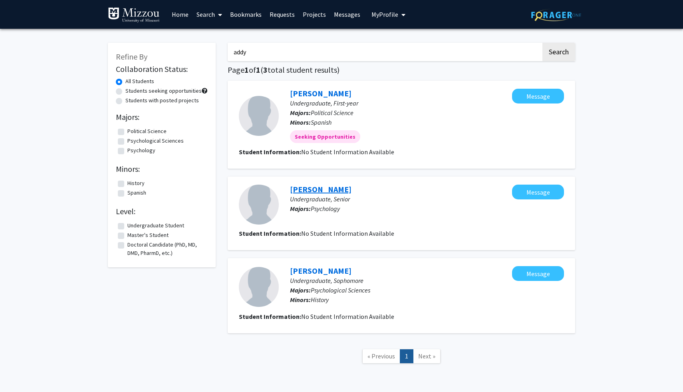
click at [301, 190] on link "Maddy Noblett" at bounding box center [321, 189] width 62 height 10
click at [320, 94] on link "Addy Thome" at bounding box center [321, 93] width 62 height 10
click at [398, 20] on span "My profile dropdown to access profile and logout" at bounding box center [401, 15] width 7 height 28
click at [377, 46] on img at bounding box center [385, 41] width 16 height 16
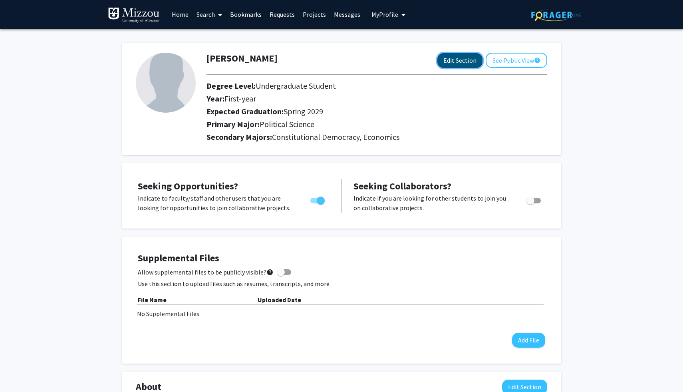
click at [465, 61] on button "Edit Section" at bounding box center [460, 60] width 45 height 15
select select "first-year"
select select "45: spring_2029"
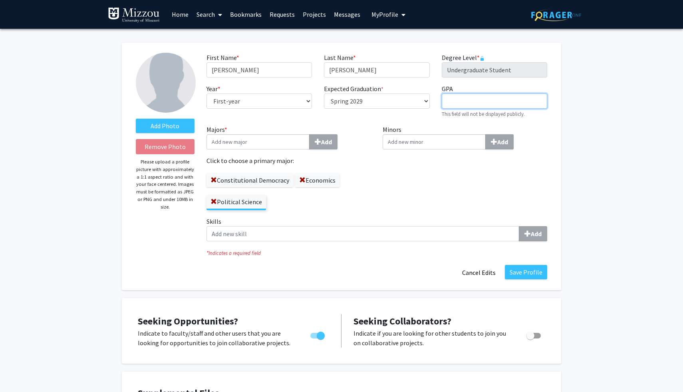
click at [462, 104] on input "GPA required" at bounding box center [495, 101] width 106 height 15
click at [468, 92] on div "GPA required This field will not be displayed publicly." at bounding box center [495, 101] width 118 height 34
click at [372, 188] on div "Majors * Add Click to choose a primary major: Constitutional Democracy Economic…" at bounding box center [289, 171] width 177 height 92
click at [327, 184] on label "Economics" at bounding box center [317, 180] width 44 height 14
click at [0, 0] on input "Economics" at bounding box center [0, 0] width 0 height 0
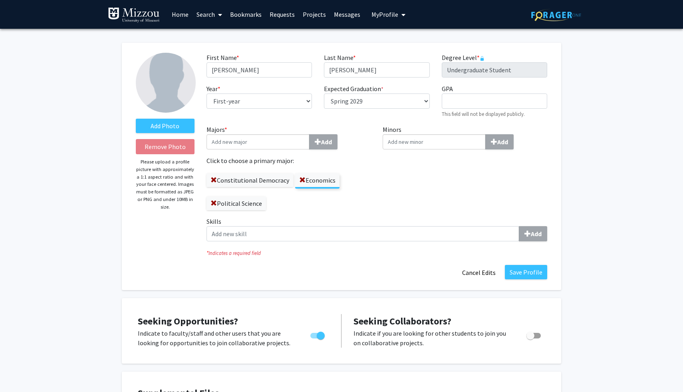
click at [389, 177] on div "Minors Add" at bounding box center [465, 171] width 177 height 92
click at [255, 201] on label "Political Science" at bounding box center [237, 204] width 60 height 14
click at [0, 0] on input "Political Science" at bounding box center [0, 0] width 0 height 0
click at [496, 205] on div "Minors Add" at bounding box center [465, 171] width 177 height 92
click at [536, 276] on button "Save Profile" at bounding box center [526, 272] width 42 height 14
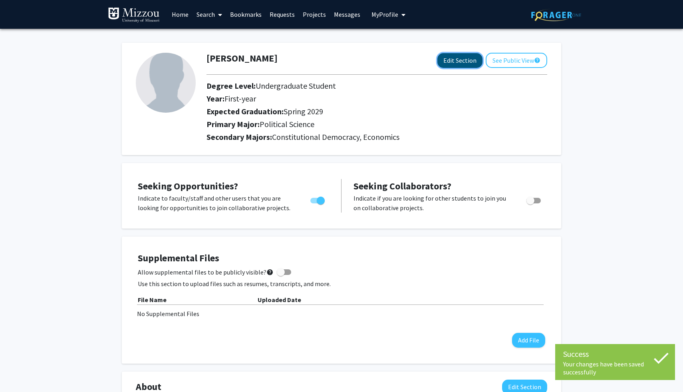
click at [469, 61] on button "Edit Section" at bounding box center [460, 60] width 45 height 15
select select "first-year"
select select "45: spring_2029"
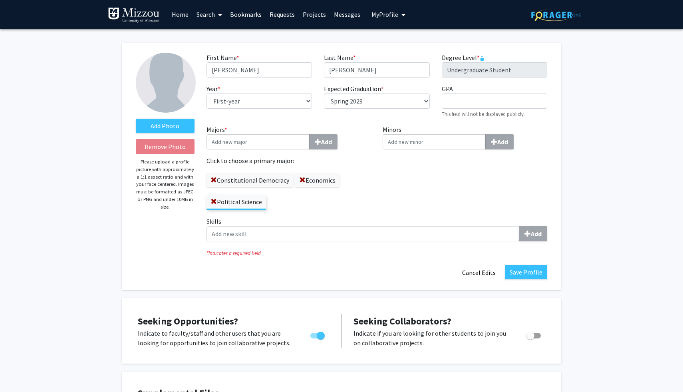
click at [333, 183] on label "Economics" at bounding box center [317, 180] width 44 height 14
click at [0, 0] on input "Economics" at bounding box center [0, 0] width 0 height 0
click at [541, 271] on button "Save Profile" at bounding box center [526, 272] width 42 height 14
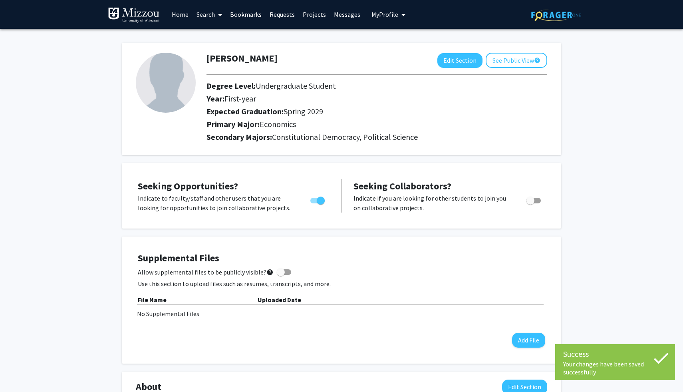
click at [208, 17] on link "Search" at bounding box center [210, 14] width 34 height 28
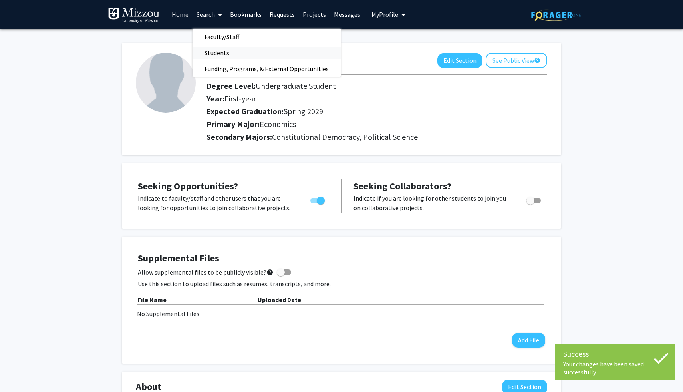
click at [221, 48] on span "Students" at bounding box center [217, 53] width 49 height 16
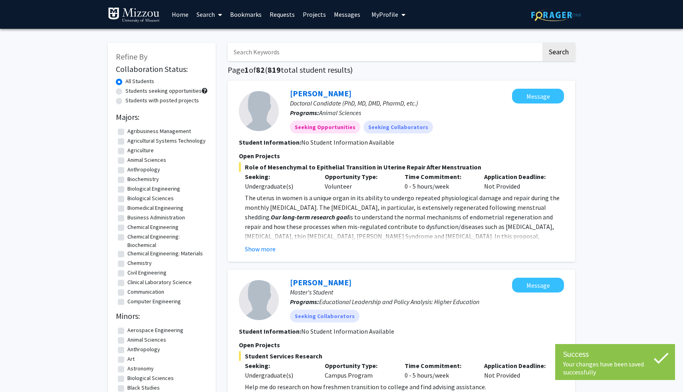
click at [262, 52] on input "Search Keywords" at bounding box center [385, 52] width 314 height 18
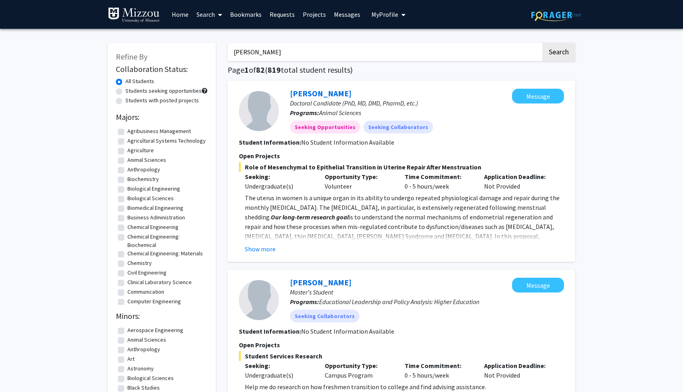
type input "horner"
click at [543, 43] on button "Search" at bounding box center [559, 52] width 33 height 18
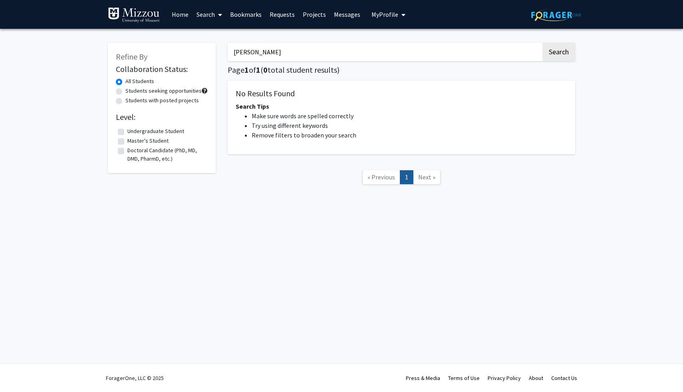
click at [176, 16] on link "Home" at bounding box center [180, 14] width 25 height 28
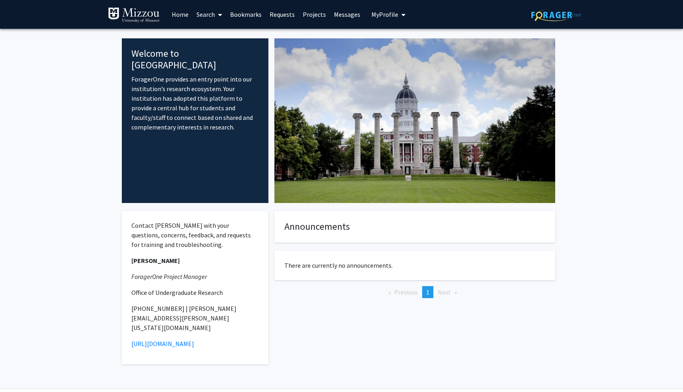
click at [206, 16] on link "Search" at bounding box center [210, 14] width 34 height 28
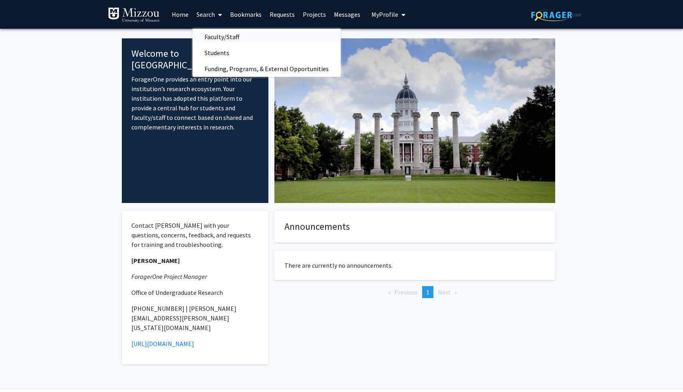
click at [221, 40] on span "Faculty/Staff" at bounding box center [222, 37] width 59 height 16
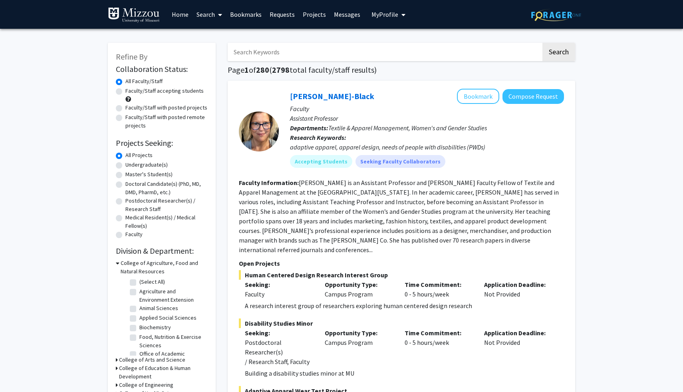
click at [272, 59] on input "Search Keywords" at bounding box center [385, 52] width 314 height 18
type input "horner"
click at [543, 43] on button "Search" at bounding box center [559, 52] width 33 height 18
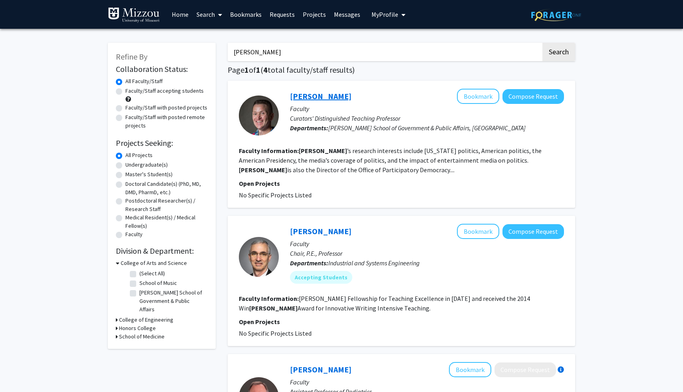
click at [316, 92] on link "Bill Horner" at bounding box center [321, 96] width 62 height 10
click at [304, 94] on link "Bill Horner" at bounding box center [321, 96] width 62 height 10
click at [279, 50] on input "horner" at bounding box center [385, 52] width 314 height 18
click at [543, 43] on button "Search" at bounding box center [559, 52] width 33 height 18
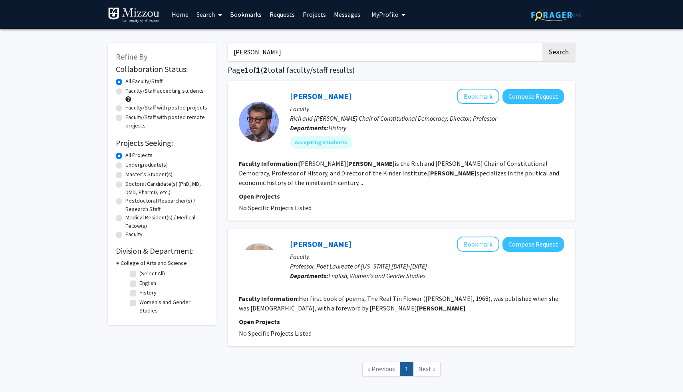
click at [291, 53] on input "sexton" at bounding box center [385, 52] width 314 height 18
type input "milyo"
click at [543, 43] on button "Search" at bounding box center [559, 52] width 33 height 18
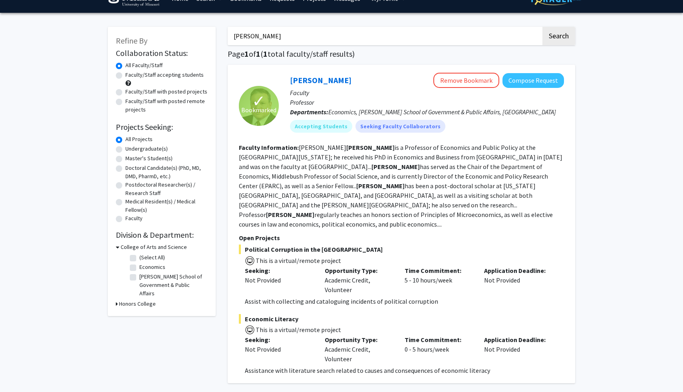
scroll to position [16, 0]
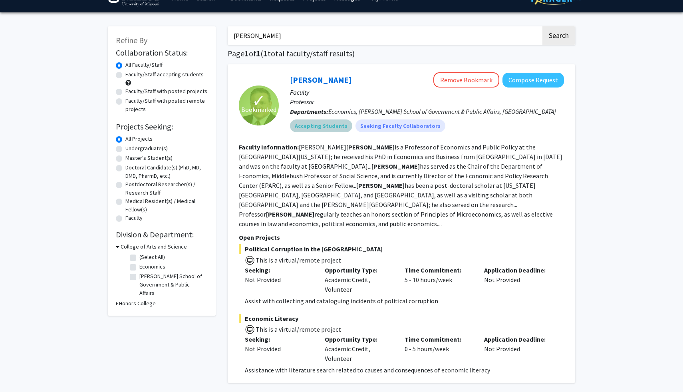
click at [316, 128] on mat-chip "Accepting Students" at bounding box center [321, 126] width 62 height 13
click at [126, 159] on label "Master's Student(s)" at bounding box center [149, 158] width 47 height 8
click at [126, 159] on input "Master's Student(s)" at bounding box center [128, 156] width 5 height 5
radio input "true"
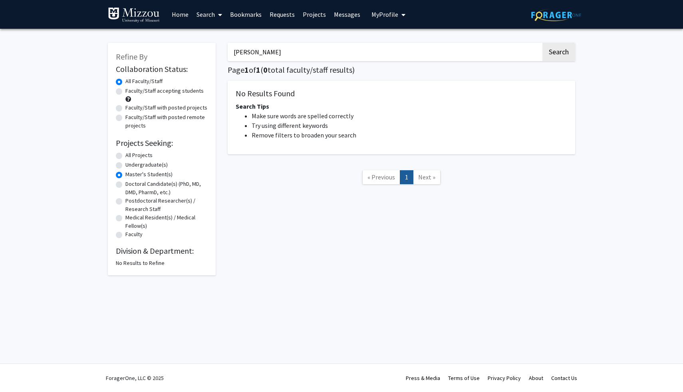
click at [126, 183] on label "Doctoral Candidate(s) (PhD, MD, DMD, PharmD, etc.)" at bounding box center [167, 188] width 82 height 17
click at [126, 183] on input "Doctoral Candidate(s) (PhD, MD, DMD, PharmD, etc.)" at bounding box center [128, 182] width 5 height 5
radio input "true"
click at [126, 167] on label "Undergraduate(s)" at bounding box center [147, 165] width 42 height 8
click at [126, 166] on input "Undergraduate(s)" at bounding box center [128, 163] width 5 height 5
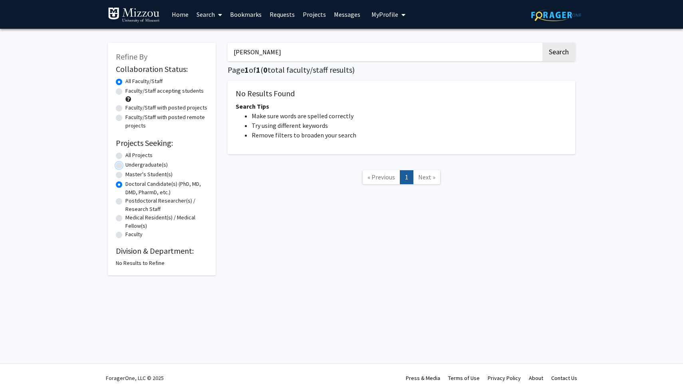
radio input "true"
click at [126, 167] on label "Undergraduate(s)" at bounding box center [147, 165] width 42 height 8
click at [126, 166] on input "Undergraduate(s)" at bounding box center [128, 163] width 5 height 5
click at [126, 184] on label "Doctoral Candidate(s) (PhD, MD, DMD, PharmD, etc.)" at bounding box center [167, 188] width 82 height 17
click at [126, 184] on input "Doctoral Candidate(s) (PhD, MD, DMD, PharmD, etc.)" at bounding box center [128, 182] width 5 height 5
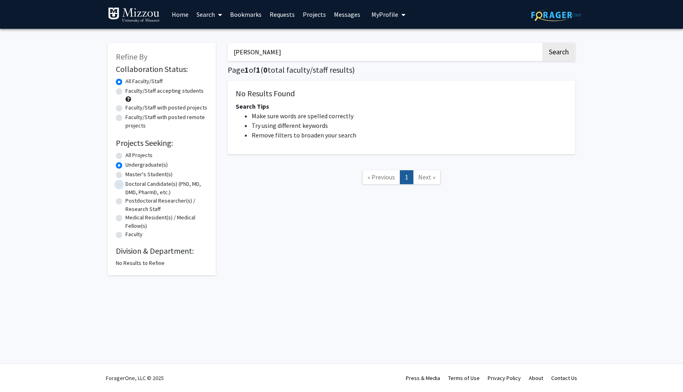
radio input "true"
click at [126, 203] on label "Postdoctoral Researcher(s) / Research Staff" at bounding box center [167, 205] width 82 height 17
click at [126, 202] on input "Postdoctoral Researcher(s) / Research Staff" at bounding box center [128, 199] width 5 height 5
radio input "true"
click at [126, 219] on label "Medical Resident(s) / Medical Fellow(s)" at bounding box center [167, 221] width 82 height 17
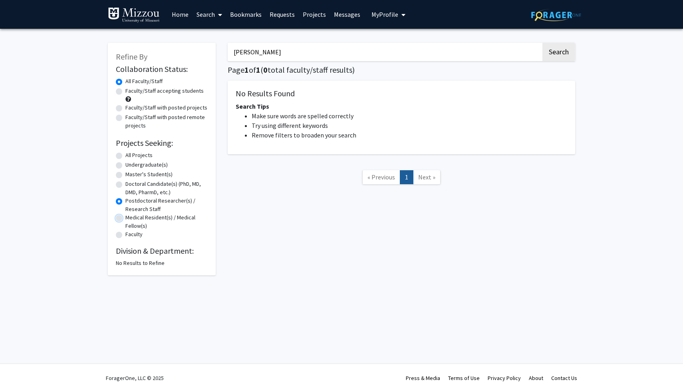
click at [126, 219] on input "Medical Resident(s) / Medical Fellow(s)" at bounding box center [128, 215] width 5 height 5
radio input "true"
click at [126, 233] on label "Faculty" at bounding box center [134, 234] width 17 height 8
click at [126, 233] on input "Faculty" at bounding box center [128, 232] width 5 height 5
radio input "true"
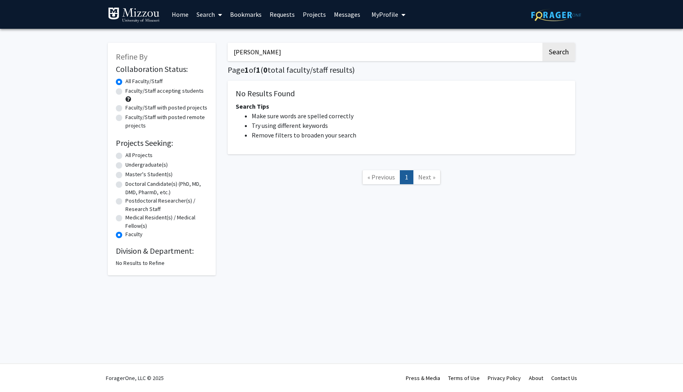
click at [126, 156] on label "All Projects" at bounding box center [139, 155] width 27 height 8
click at [126, 156] on input "All Projects" at bounding box center [128, 153] width 5 height 5
radio input "true"
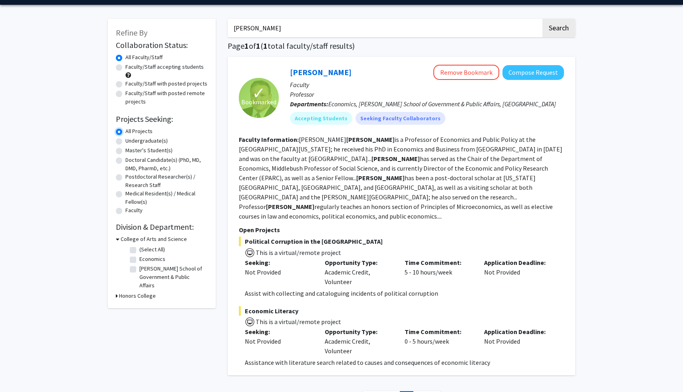
scroll to position [25, 0]
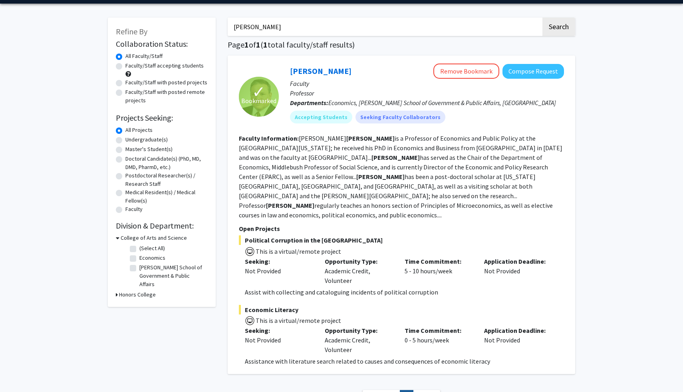
click at [117, 291] on icon at bounding box center [117, 295] width 2 height 8
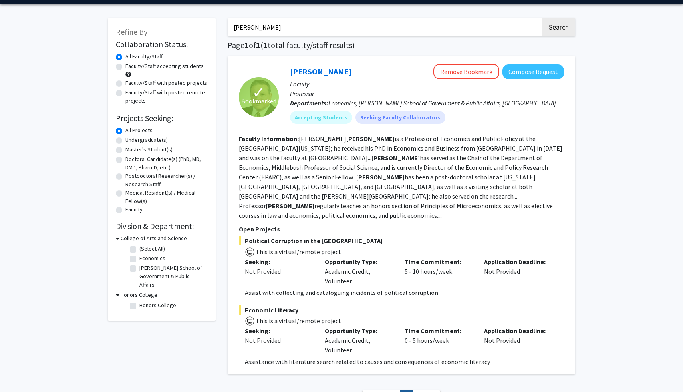
scroll to position [15, 0]
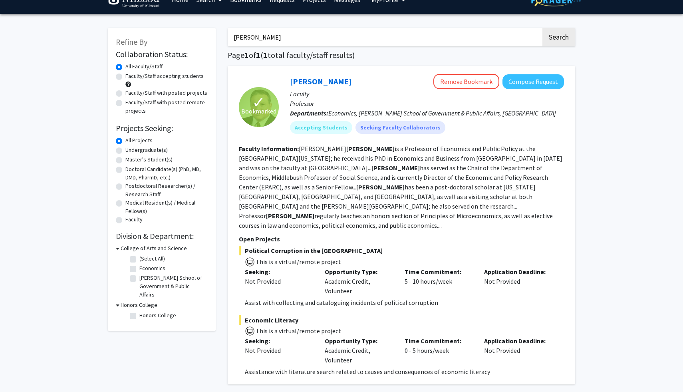
click at [81, 175] on div "Refine By Collaboration Status: Collaboration Status All Faculty/Staff Collabor…" at bounding box center [341, 231] width 683 height 435
click at [126, 74] on label "Faculty/Staff accepting students" at bounding box center [165, 76] width 78 height 8
click at [126, 74] on input "Faculty/Staff accepting students" at bounding box center [128, 74] width 5 height 5
radio input "true"
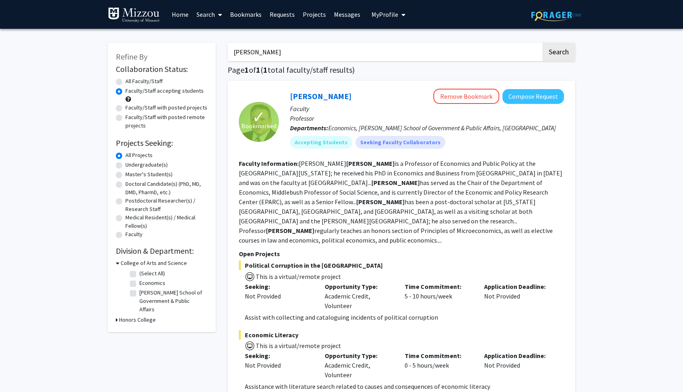
click at [126, 110] on label "Faculty/Staff with posted projects" at bounding box center [167, 108] width 82 height 8
click at [126, 109] on input "Faculty/Staff with posted projects" at bounding box center [128, 106] width 5 height 5
radio input "true"
click at [126, 118] on label "Faculty/Staff with posted remote projects" at bounding box center [167, 121] width 82 height 17
click at [126, 118] on input "Faculty/Staff with posted remote projects" at bounding box center [128, 115] width 5 height 5
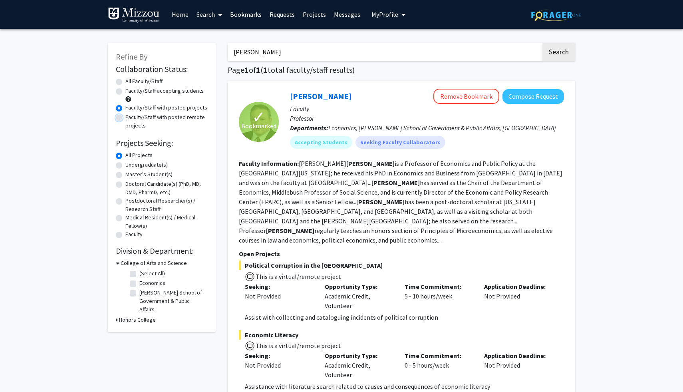
radio input "true"
click at [126, 84] on label "All Faculty/Staff" at bounding box center [144, 81] width 37 height 8
click at [126, 82] on input "All Faculty/Staff" at bounding box center [128, 79] width 5 height 5
radio input "true"
click at [307, 56] on input "milyo" at bounding box center [385, 52] width 314 height 18
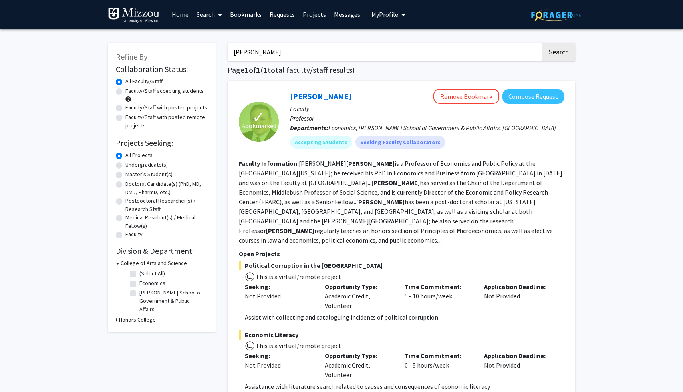
click at [307, 56] on input "milyo" at bounding box center [385, 52] width 314 height 18
click at [543, 43] on button "Search" at bounding box center [559, 52] width 33 height 18
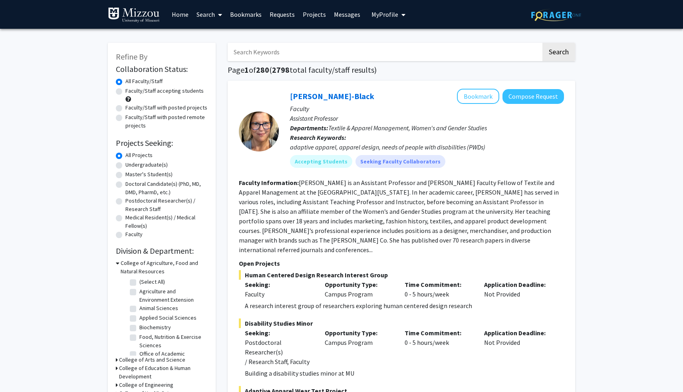
click at [126, 165] on label "Undergraduate(s)" at bounding box center [147, 165] width 42 height 8
click at [126, 165] on input "Undergraduate(s)" at bounding box center [128, 163] width 5 height 5
radio input "true"
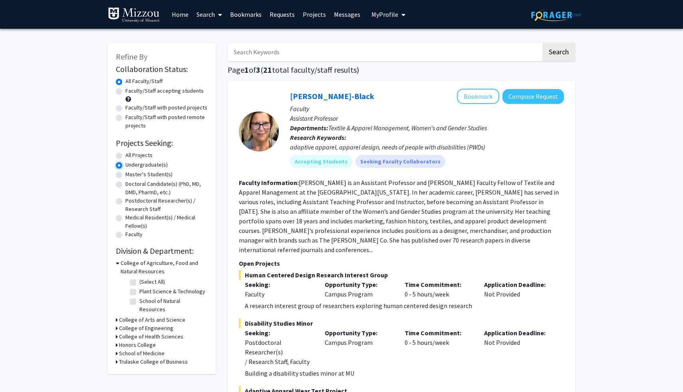
scroll to position [16, 0]
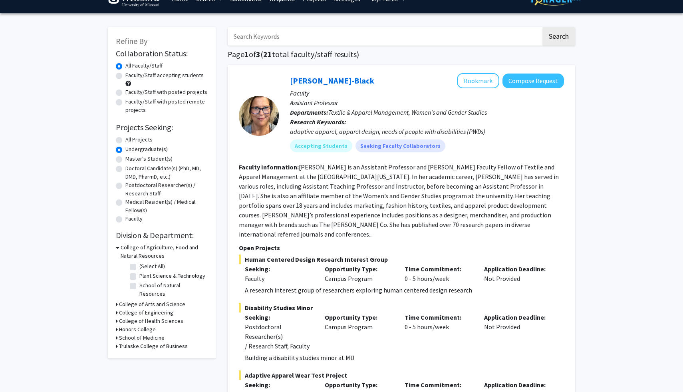
click at [291, 33] on input "Search Keywords" at bounding box center [385, 36] width 314 height 18
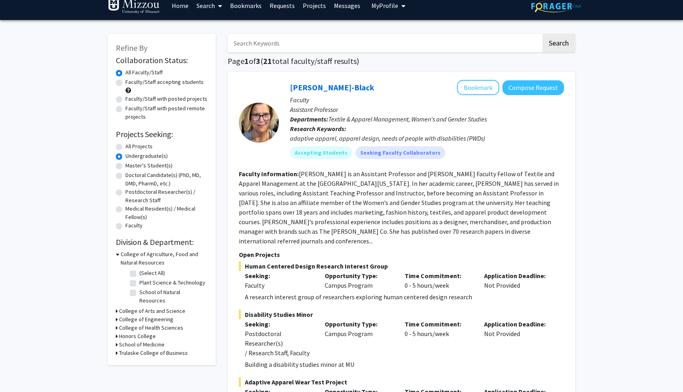
scroll to position [0, 0]
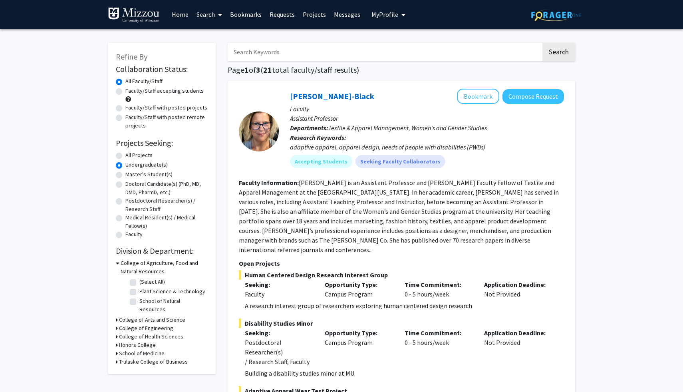
click at [139, 155] on label "All Projects" at bounding box center [139, 155] width 27 height 8
click at [131, 155] on input "All Projects" at bounding box center [128, 153] width 5 height 5
radio input "true"
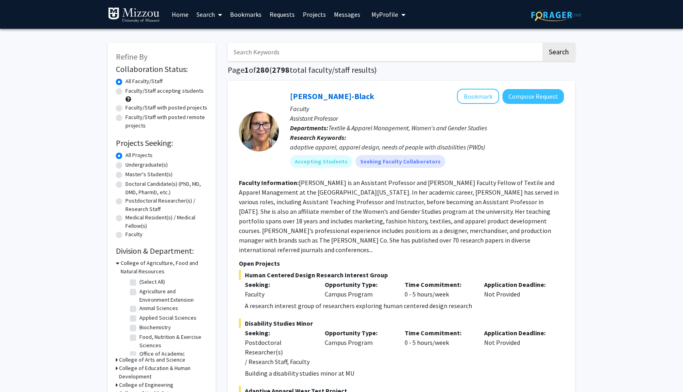
click at [141, 183] on label "Doctoral Candidate(s) (PhD, MD, DMD, PharmD, etc.)" at bounding box center [167, 188] width 82 height 17
click at [131, 183] on input "Doctoral Candidate(s) (PhD, MD, DMD, PharmD, etc.)" at bounding box center [128, 182] width 5 height 5
radio input "true"
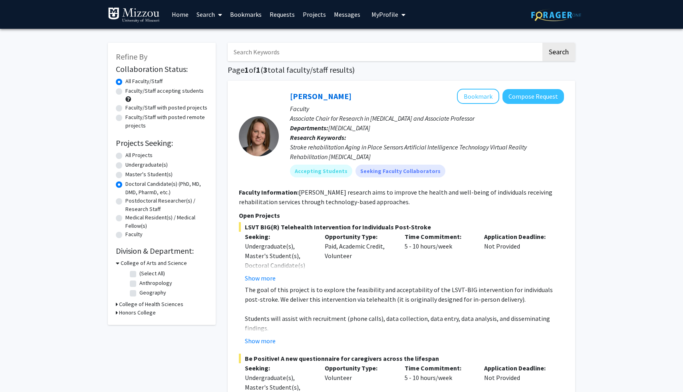
click at [134, 153] on label "All Projects" at bounding box center [139, 155] width 27 height 8
click at [131, 153] on input "All Projects" at bounding box center [128, 153] width 5 height 5
radio input "true"
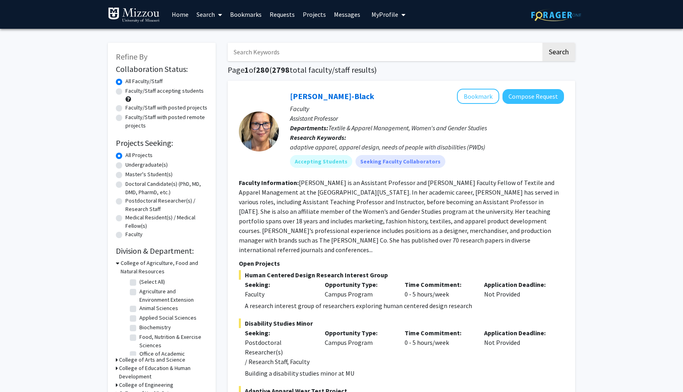
click at [338, 48] on input "Search Keywords" at bounding box center [385, 52] width 314 height 18
type input "milyo"
click at [543, 43] on button "Search" at bounding box center [559, 52] width 33 height 18
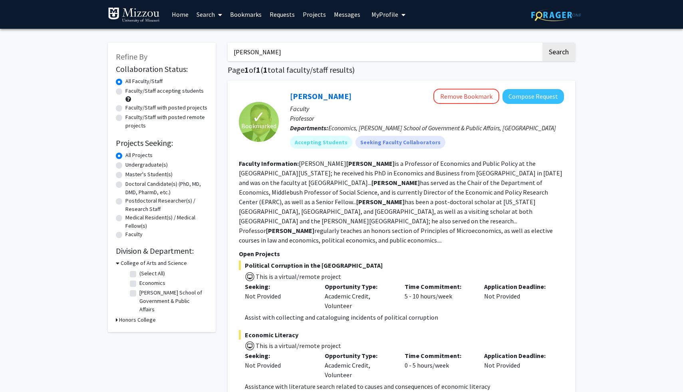
click at [139, 283] on label "Economics" at bounding box center [152, 283] width 26 height 8
click at [139, 283] on input "Economics" at bounding box center [141, 281] width 5 height 5
checkbox input "true"
click at [293, 56] on input "milyo" at bounding box center [385, 52] width 314 height 18
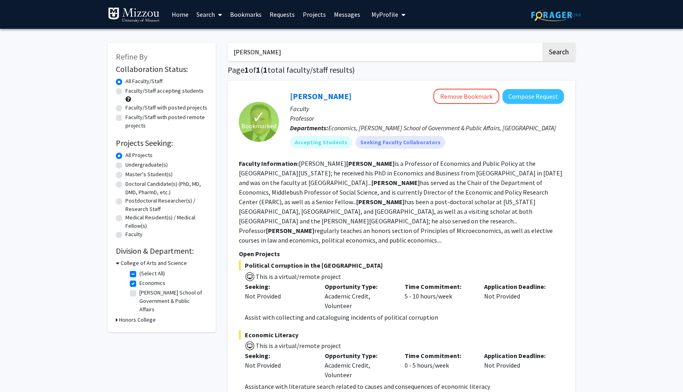
click at [293, 56] on input "milyo" at bounding box center [385, 52] width 314 height 18
click at [543, 43] on button "Search" at bounding box center [559, 52] width 33 height 18
checkbox input "false"
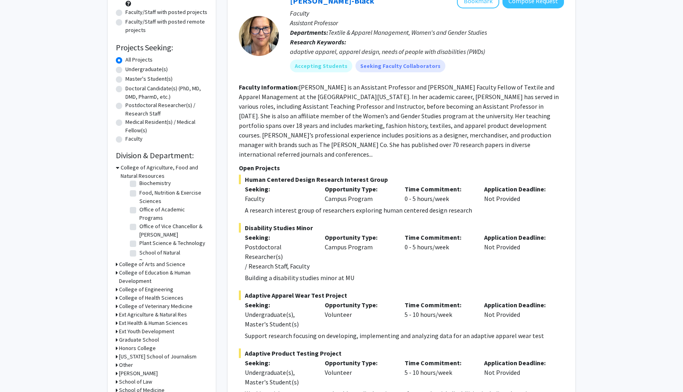
scroll to position [125, 0]
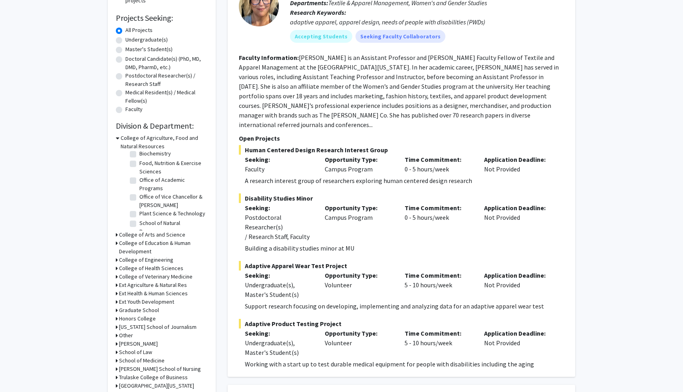
click at [117, 236] on icon at bounding box center [117, 235] width 2 height 8
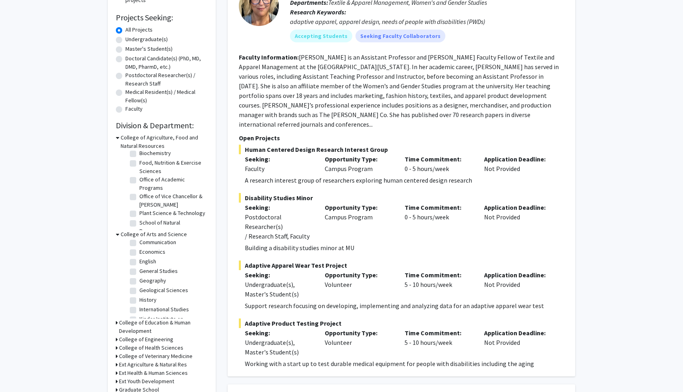
scroll to position [75, 0]
click at [139, 256] on label "Economics" at bounding box center [152, 254] width 26 height 8
click at [139, 255] on input "Economics" at bounding box center [141, 252] width 5 height 5
checkbox input "true"
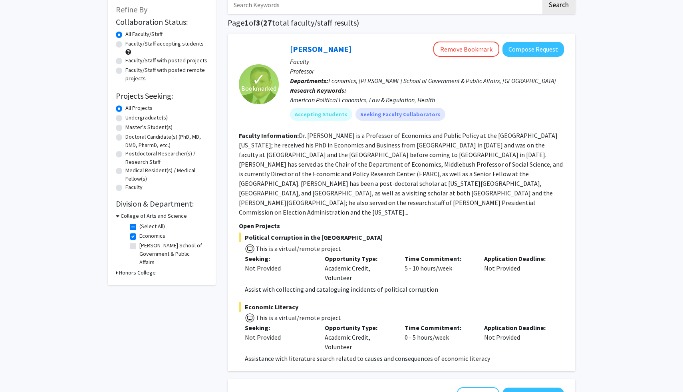
scroll to position [44, 0]
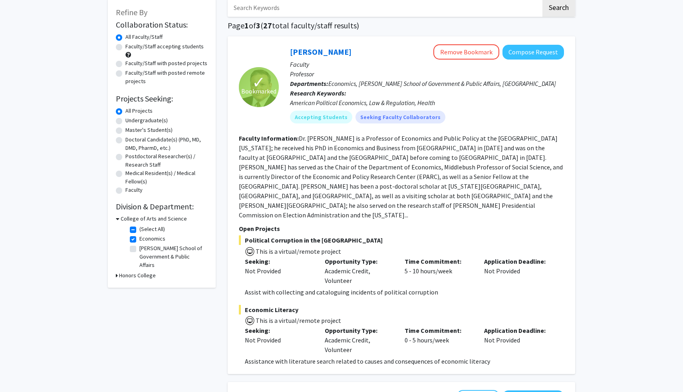
click at [116, 271] on icon at bounding box center [117, 275] width 2 height 8
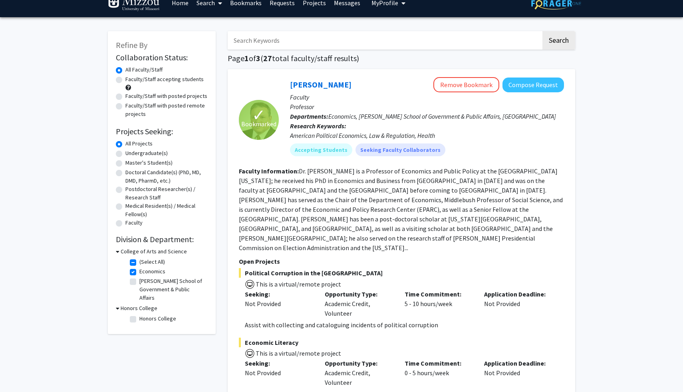
scroll to position [0, 0]
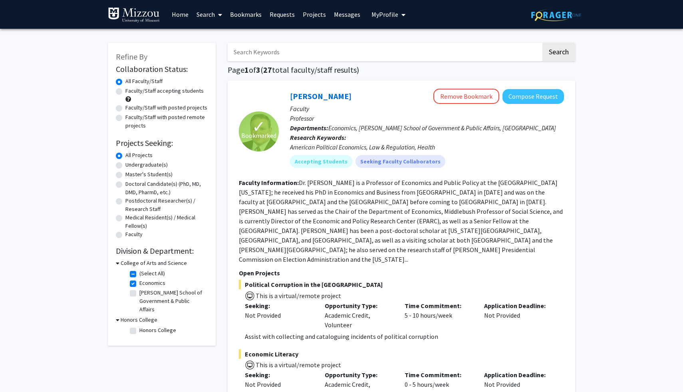
click at [139, 326] on label "Honors College" at bounding box center [157, 330] width 37 height 8
click at [139, 326] on input "Honors College" at bounding box center [141, 328] width 5 height 5
checkbox input "true"
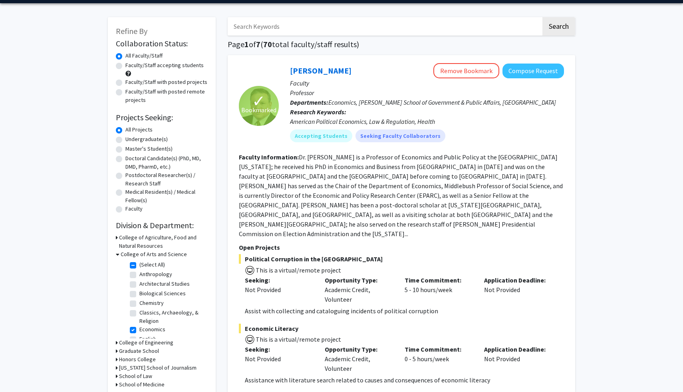
scroll to position [10, 0]
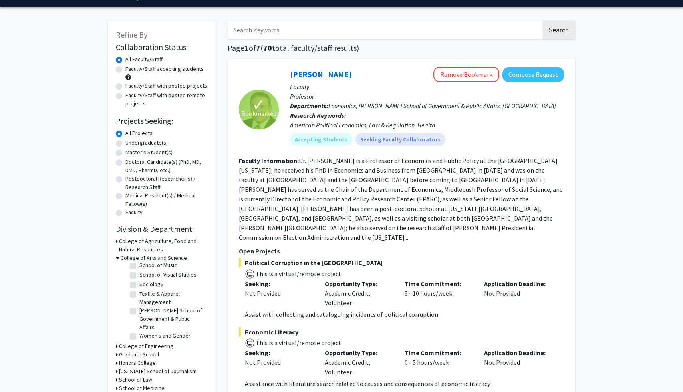
scroll to position [21, 0]
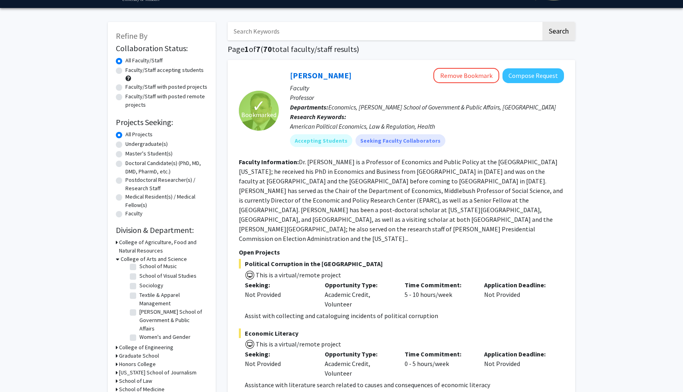
click at [127, 145] on label "Undergraduate(s)" at bounding box center [147, 144] width 42 height 8
click at [127, 145] on input "Undergraduate(s)" at bounding box center [128, 142] width 5 height 5
radio input "true"
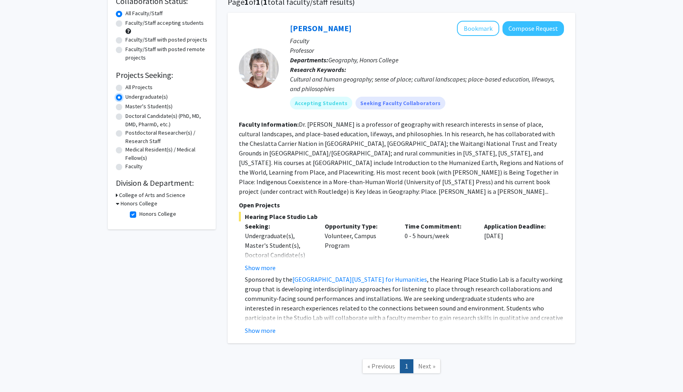
scroll to position [66, 0]
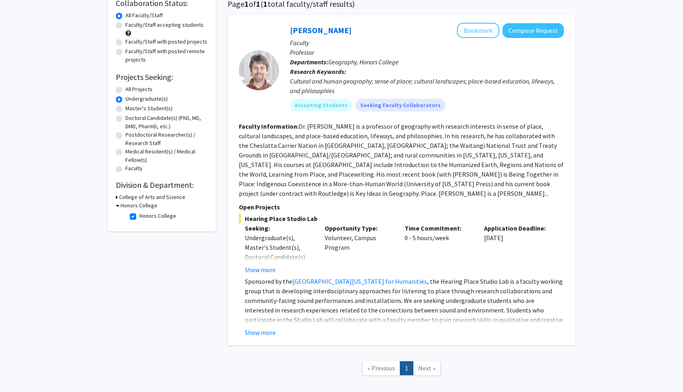
click at [146, 89] on label "All Projects" at bounding box center [139, 89] width 27 height 8
click at [131, 89] on input "All Projects" at bounding box center [128, 87] width 5 height 5
radio input "true"
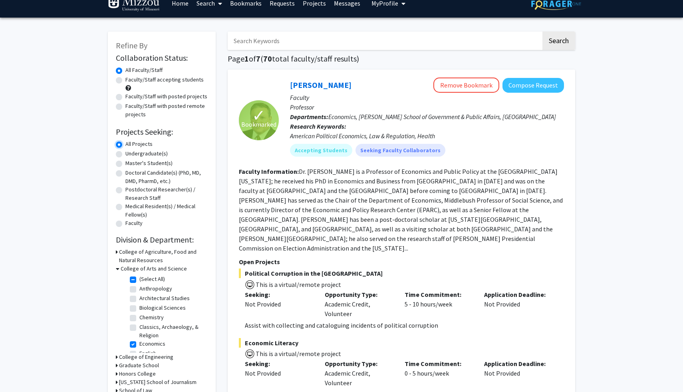
scroll to position [12, 0]
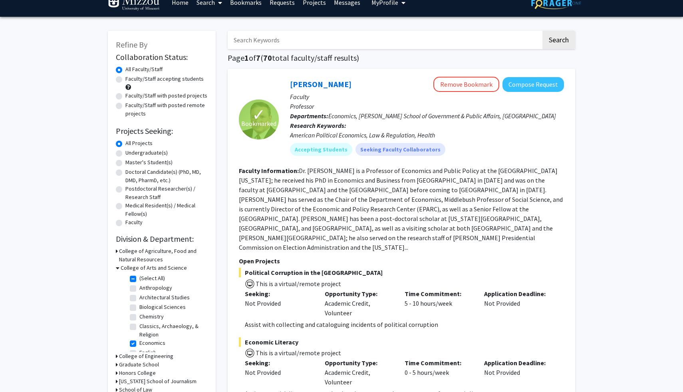
click at [147, 153] on label "Undergraduate(s)" at bounding box center [147, 153] width 42 height 8
click at [131, 153] on input "Undergraduate(s)" at bounding box center [128, 151] width 5 height 5
radio input "true"
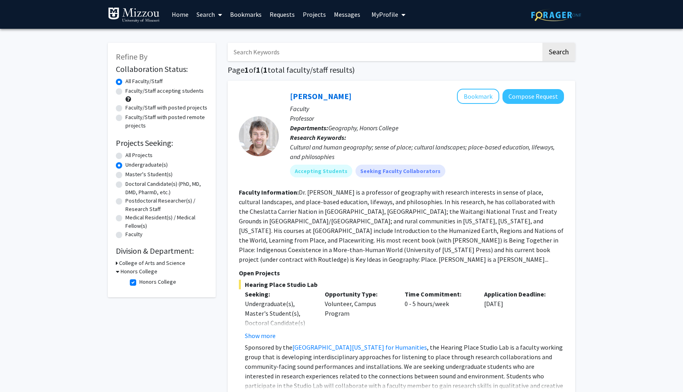
click at [80, 153] on div "Refine By Collaboration Status: Collaboration Status All Faculty/Staff Collabor…" at bounding box center [341, 252] width 683 height 447
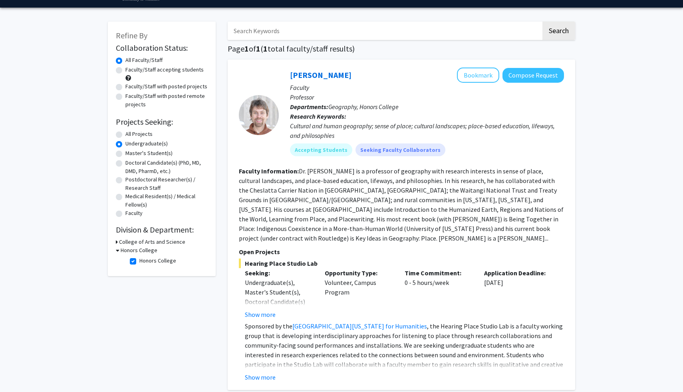
scroll to position [23, 0]
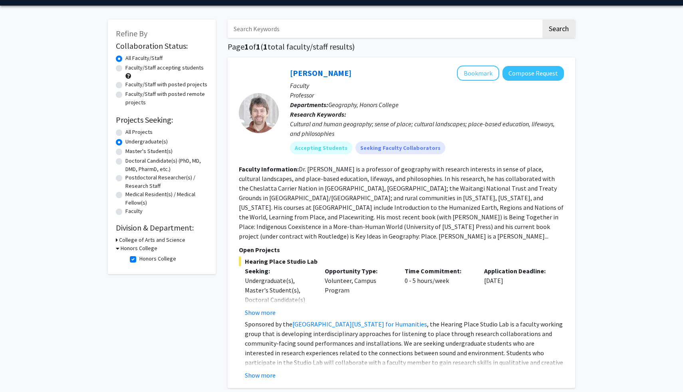
click at [139, 256] on label "Honors College" at bounding box center [157, 259] width 37 height 8
click at [139, 256] on input "Honors College" at bounding box center [141, 257] width 5 height 5
checkbox input "false"
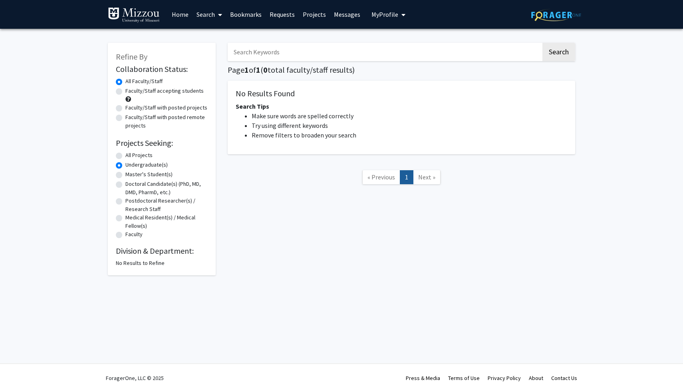
click at [176, 16] on link "Home" at bounding box center [180, 14] width 25 height 28
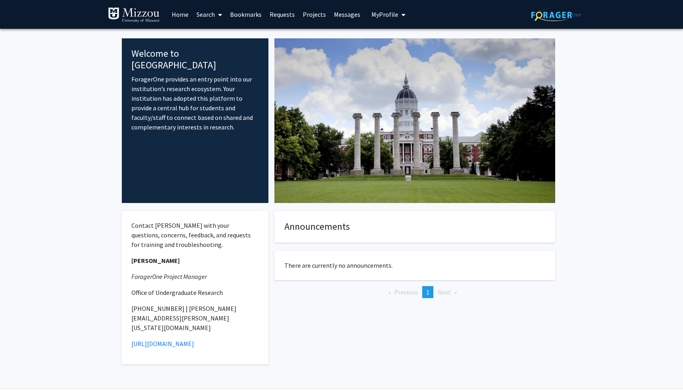
click at [103, 82] on fg-internal-home-page "Welcome to ForagerOne ForagerOne provides an entry point into our institution’s…" at bounding box center [341, 211] width 683 height 365
click at [215, 10] on link "Search" at bounding box center [210, 14] width 34 height 28
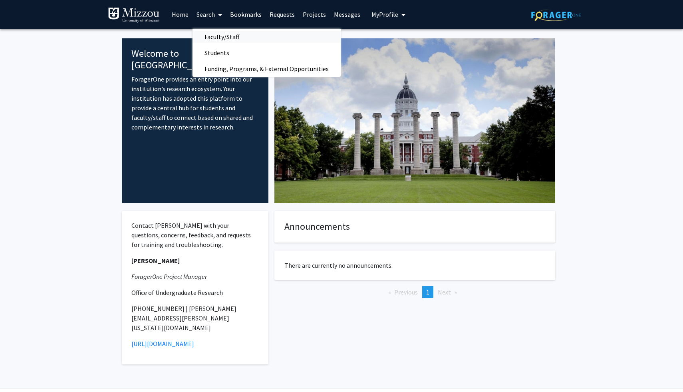
click at [221, 41] on span "Faculty/Staff" at bounding box center [222, 37] width 59 height 16
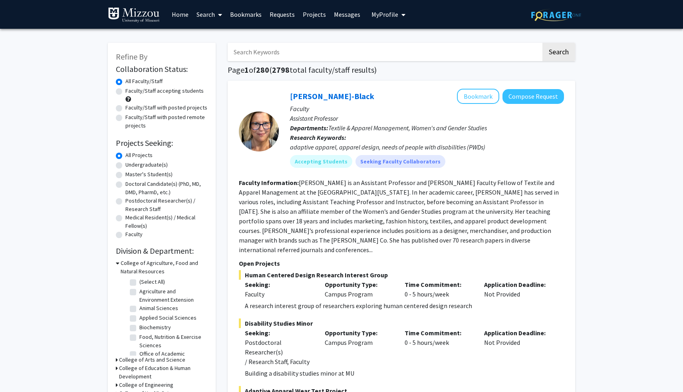
click at [143, 165] on label "Undergraduate(s)" at bounding box center [147, 165] width 42 height 8
click at [131, 165] on input "Undergraduate(s)" at bounding box center [128, 163] width 5 height 5
radio input "true"
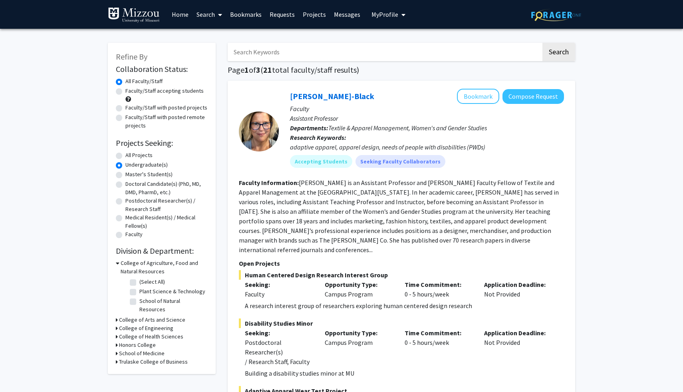
click at [130, 167] on label "Undergraduate(s)" at bounding box center [147, 165] width 42 height 8
click at [130, 166] on input "Undergraduate(s)" at bounding box center [128, 163] width 5 height 5
click at [115, 167] on div "Refine By Collaboration Status: Collaboration Status All Faculty/Staff Collabor…" at bounding box center [162, 208] width 108 height 331
click at [126, 167] on label "Undergraduate(s)" at bounding box center [147, 165] width 42 height 8
click at [126, 166] on input "Undergraduate(s)" at bounding box center [128, 163] width 5 height 5
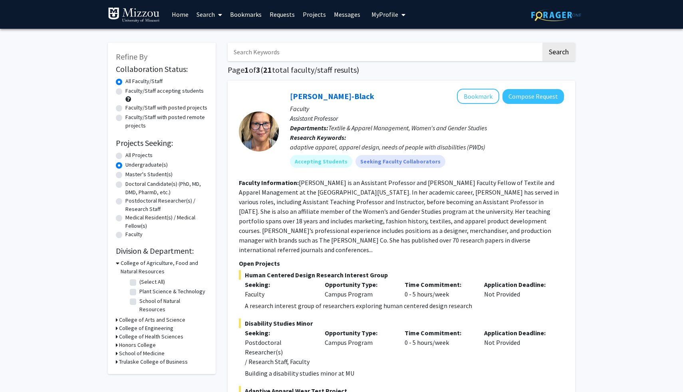
click at [126, 154] on label "All Projects" at bounding box center [139, 155] width 27 height 8
click at [126, 154] on input "All Projects" at bounding box center [128, 153] width 5 height 5
radio input "true"
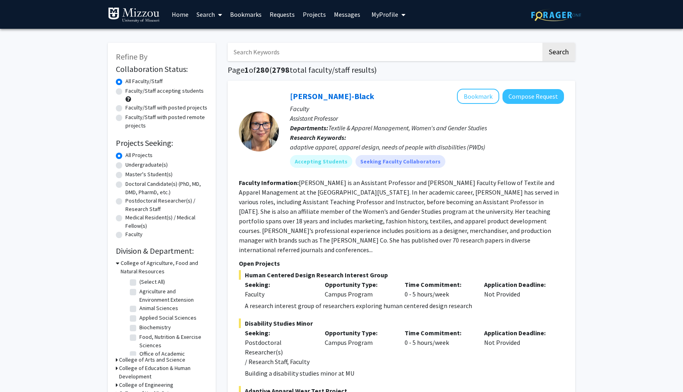
click at [126, 166] on label "Undergraduate(s)" at bounding box center [147, 165] width 42 height 8
click at [126, 166] on input "Undergraduate(s)" at bounding box center [128, 163] width 5 height 5
radio input "true"
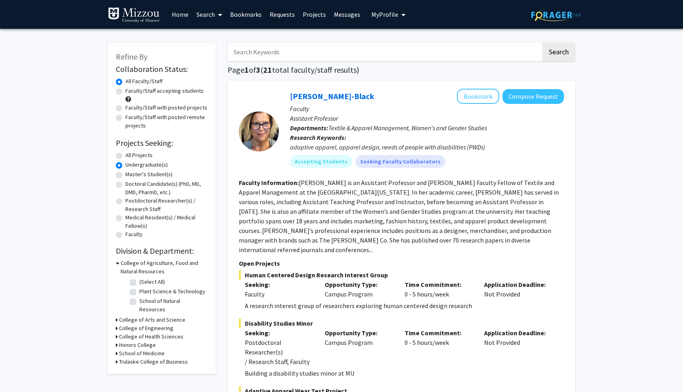
click at [126, 177] on label "Master's Student(s)" at bounding box center [149, 174] width 47 height 8
click at [126, 175] on input "Master's Student(s)" at bounding box center [128, 172] width 5 height 5
radio input "true"
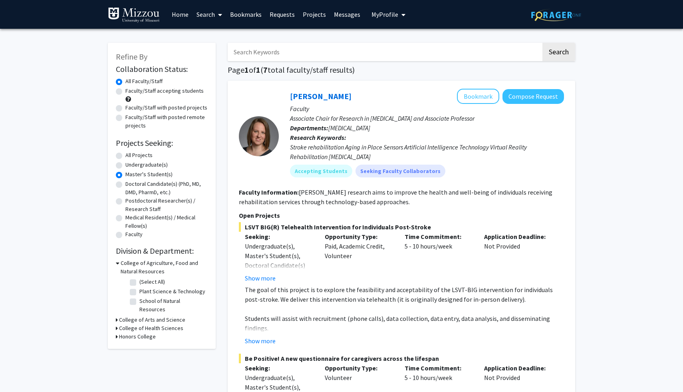
click at [126, 186] on label "Doctoral Candidate(s) (PhD, MD, DMD, PharmD, etc.)" at bounding box center [167, 188] width 82 height 17
click at [126, 185] on input "Doctoral Candidate(s) (PhD, MD, DMD, PharmD, etc.)" at bounding box center [128, 182] width 5 height 5
radio input "true"
click at [126, 155] on label "All Projects" at bounding box center [139, 155] width 27 height 8
click at [126, 155] on input "All Projects" at bounding box center [128, 153] width 5 height 5
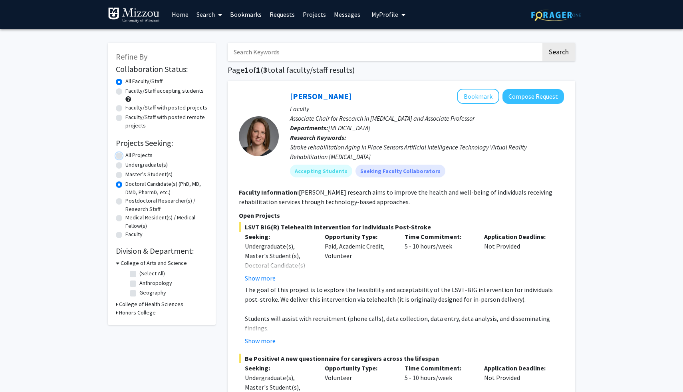
radio input "true"
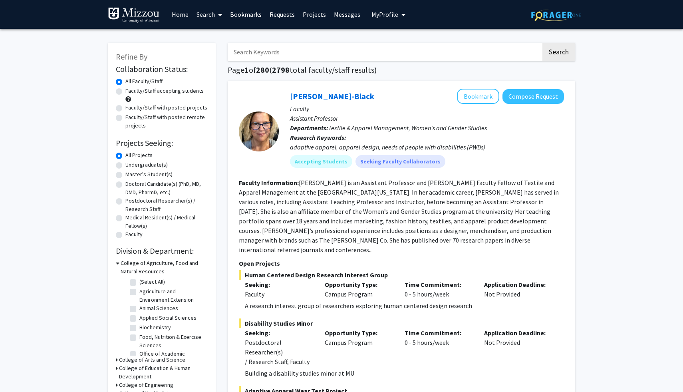
click at [152, 166] on label "Undergraduate(s)" at bounding box center [147, 165] width 42 height 8
click at [131, 166] on input "Undergraduate(s)" at bounding box center [128, 163] width 5 height 5
radio input "true"
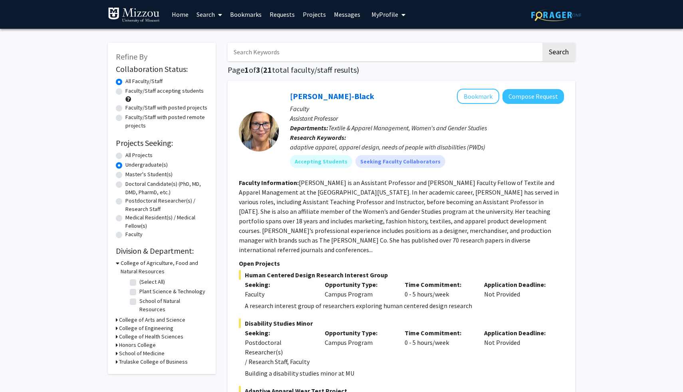
click at [141, 157] on label "All Projects" at bounding box center [139, 155] width 27 height 8
click at [131, 156] on input "All Projects" at bounding box center [128, 153] width 5 height 5
radio input "true"
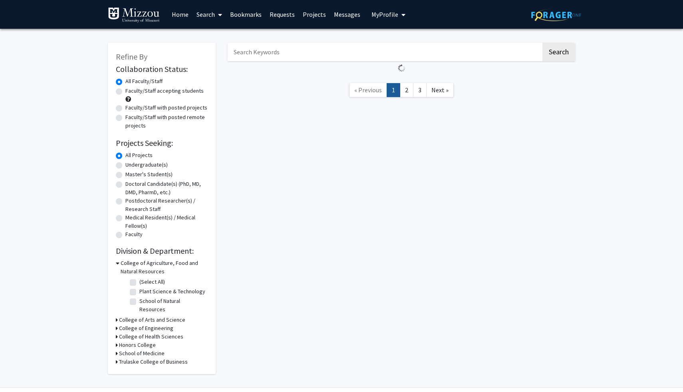
click at [141, 163] on label "Undergraduate(s)" at bounding box center [147, 165] width 42 height 8
click at [131, 163] on input "Undergraduate(s)" at bounding box center [128, 163] width 5 height 5
radio input "true"
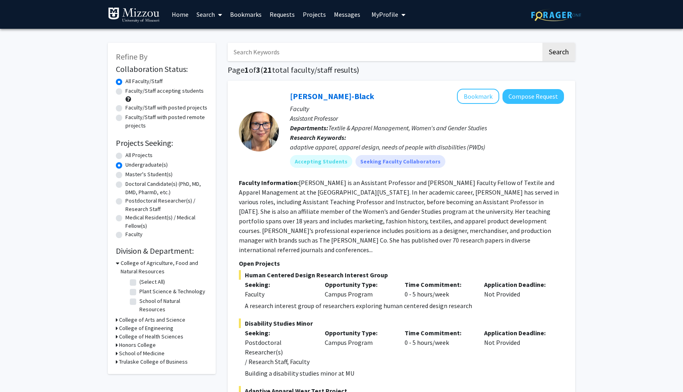
click at [137, 153] on label "All Projects" at bounding box center [139, 155] width 27 height 8
click at [131, 153] on input "All Projects" at bounding box center [128, 153] width 5 height 5
radio input "true"
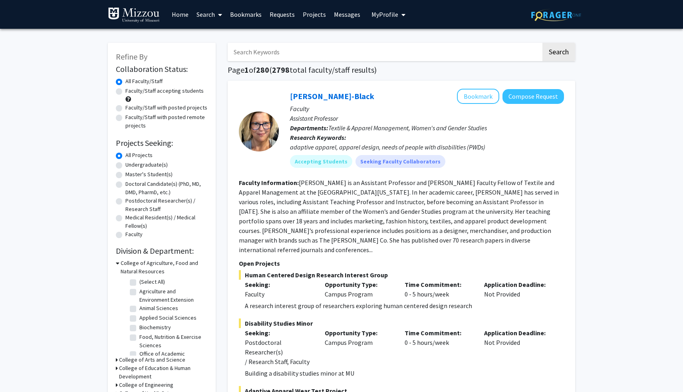
click at [137, 163] on label "Undergraduate(s)" at bounding box center [147, 165] width 42 height 8
click at [131, 163] on input "Undergraduate(s)" at bounding box center [128, 163] width 5 height 5
radio input "true"
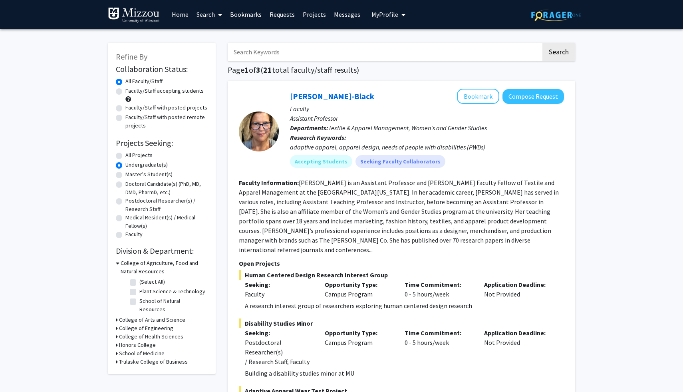
click at [138, 175] on label "Master's Student(s)" at bounding box center [149, 174] width 47 height 8
click at [131, 175] on input "Master's Student(s)" at bounding box center [128, 172] width 5 height 5
radio input "true"
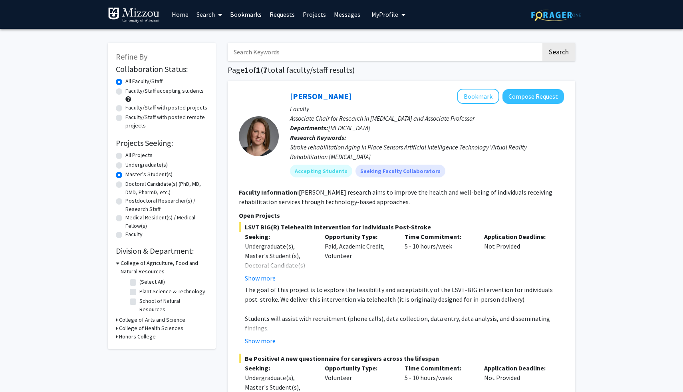
click at [147, 184] on label "Doctoral Candidate(s) (PhD, MD, DMD, PharmD, etc.)" at bounding box center [167, 188] width 82 height 17
click at [131, 184] on input "Doctoral Candidate(s) (PhD, MD, DMD, PharmD, etc.)" at bounding box center [128, 182] width 5 height 5
radio input "true"
click at [146, 201] on label "Postdoctoral Researcher(s) / Research Staff" at bounding box center [167, 205] width 82 height 17
click at [131, 201] on input "Postdoctoral Researcher(s) / Research Staff" at bounding box center [128, 199] width 5 height 5
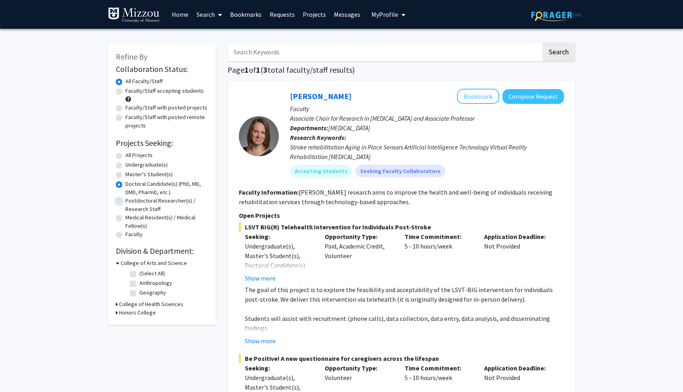
radio input "true"
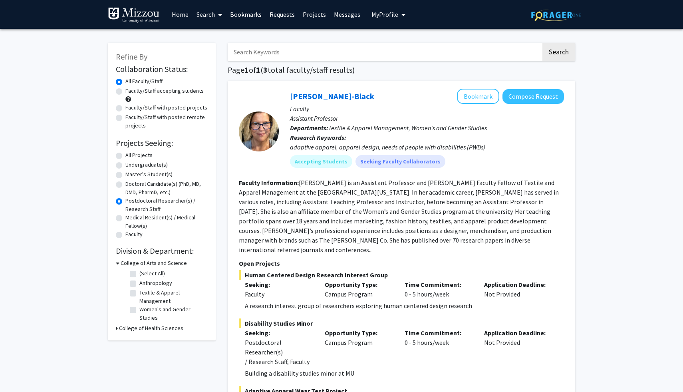
click at [148, 220] on label "Medical Resident(s) / Medical Fellow(s)" at bounding box center [167, 221] width 82 height 17
click at [131, 219] on input "Medical Resident(s) / Medical Fellow(s)" at bounding box center [128, 215] width 5 height 5
radio input "true"
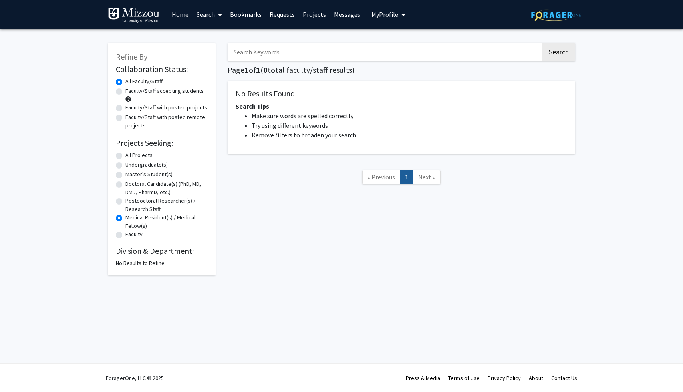
click at [137, 236] on label "Faculty" at bounding box center [134, 234] width 17 height 8
click at [131, 235] on input "Faculty" at bounding box center [128, 232] width 5 height 5
radio input "true"
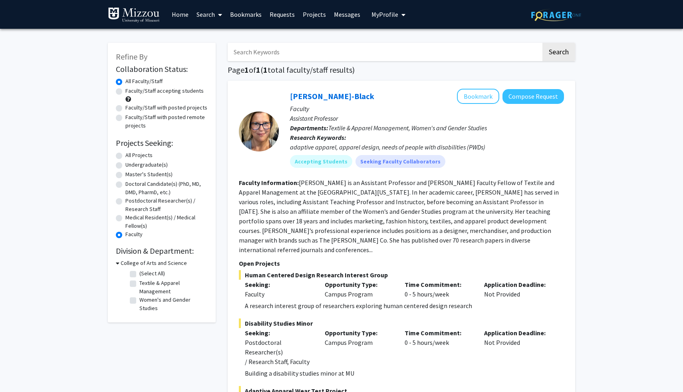
click at [137, 158] on label "All Projects" at bounding box center [139, 155] width 27 height 8
click at [131, 156] on input "All Projects" at bounding box center [128, 153] width 5 height 5
radio input "true"
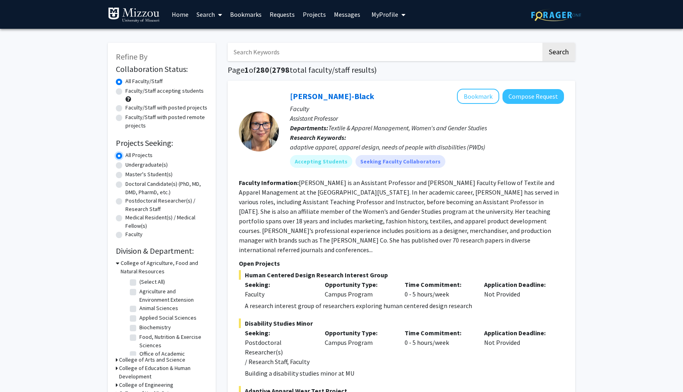
scroll to position [16, 0]
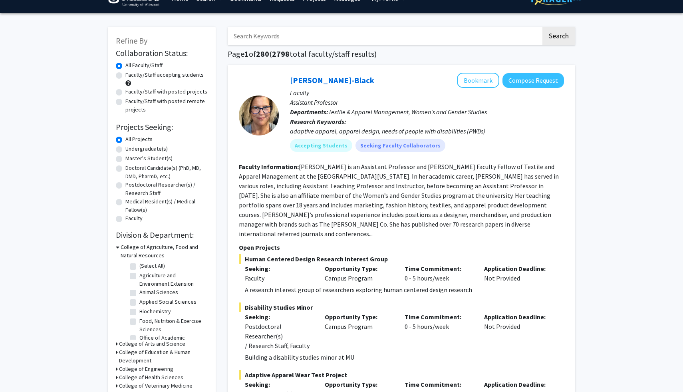
click at [155, 76] on label "Faculty/Staff accepting students" at bounding box center [165, 75] width 78 height 8
click at [131, 76] on input "Faculty/Staff accepting students" at bounding box center [128, 73] width 5 height 5
radio input "true"
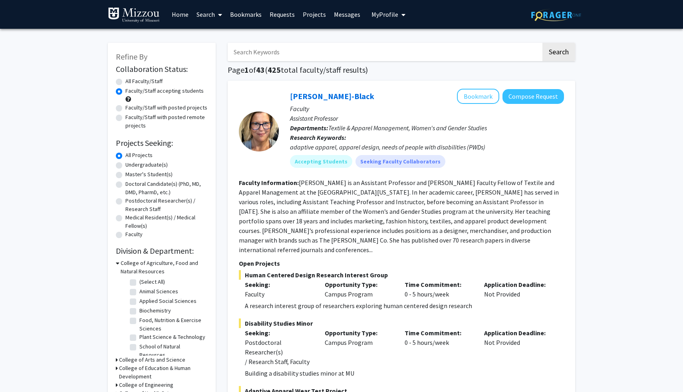
click at [155, 109] on label "Faculty/Staff with posted projects" at bounding box center [167, 108] width 82 height 8
click at [131, 109] on input "Faculty/Staff with posted projects" at bounding box center [128, 106] width 5 height 5
radio input "true"
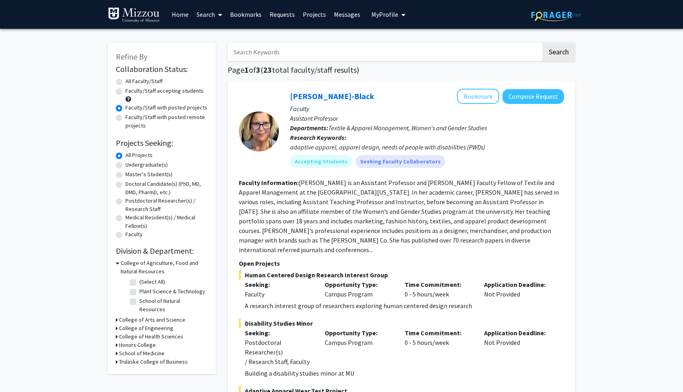
click at [154, 93] on label "Faculty/Staff accepting students" at bounding box center [165, 91] width 78 height 8
click at [131, 92] on input "Faculty/Staff accepting students" at bounding box center [128, 89] width 5 height 5
radio input "true"
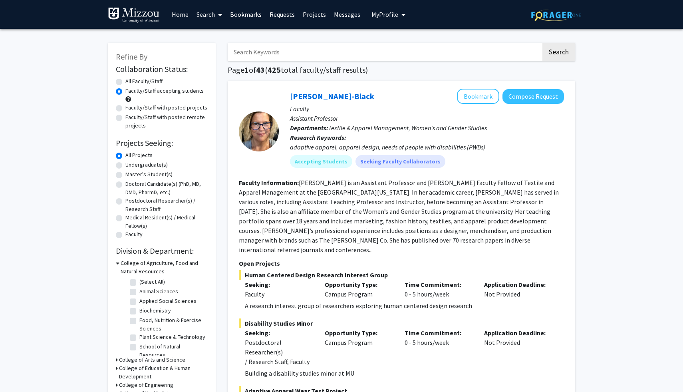
click at [146, 82] on label "All Faculty/Staff" at bounding box center [144, 81] width 37 height 8
click at [131, 82] on input "All Faculty/Staff" at bounding box center [128, 79] width 5 height 5
radio input "true"
click at [147, 89] on label "Faculty/Staff accepting students" at bounding box center [165, 91] width 78 height 8
click at [131, 89] on input "Faculty/Staff accepting students" at bounding box center [128, 89] width 5 height 5
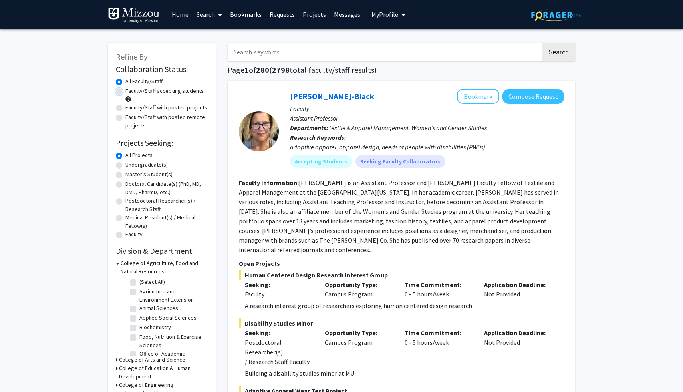
radio input "true"
click at [159, 110] on label "Faculty/Staff with posted projects" at bounding box center [167, 108] width 82 height 8
click at [131, 109] on input "Faculty/Staff with posted projects" at bounding box center [128, 106] width 5 height 5
radio input "true"
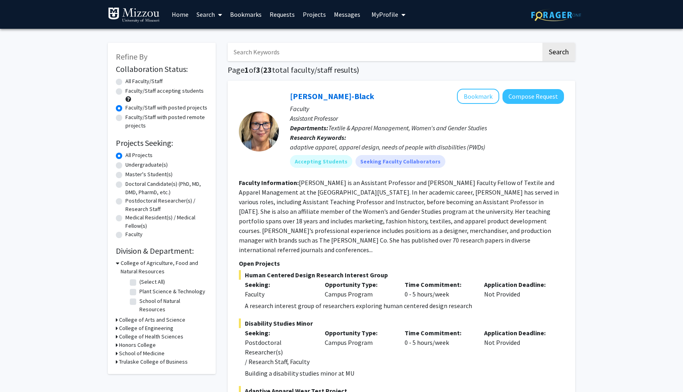
click at [155, 78] on label "All Faculty/Staff" at bounding box center [144, 81] width 37 height 8
click at [131, 78] on input "All Faculty/Staff" at bounding box center [128, 79] width 5 height 5
radio input "true"
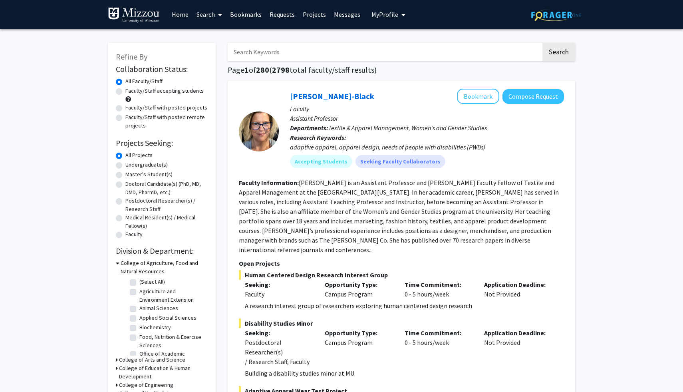
click at [158, 110] on label "Faculty/Staff with posted projects" at bounding box center [167, 108] width 82 height 8
click at [131, 109] on input "Faculty/Staff with posted projects" at bounding box center [128, 106] width 5 height 5
radio input "true"
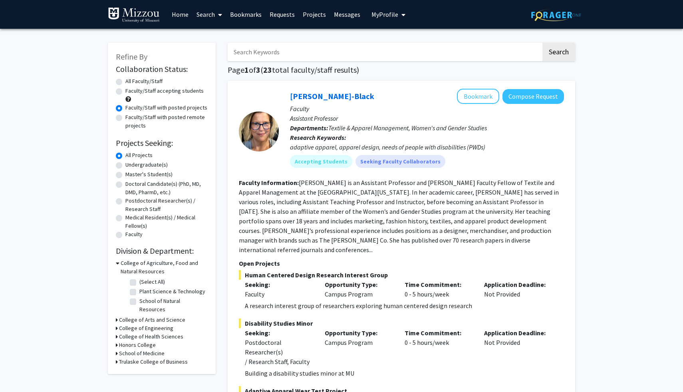
click at [163, 117] on label "Faculty/Staff with posted remote projects" at bounding box center [167, 121] width 82 height 17
click at [131, 117] on input "Faculty/Staff with posted remote projects" at bounding box center [128, 115] width 5 height 5
radio input "true"
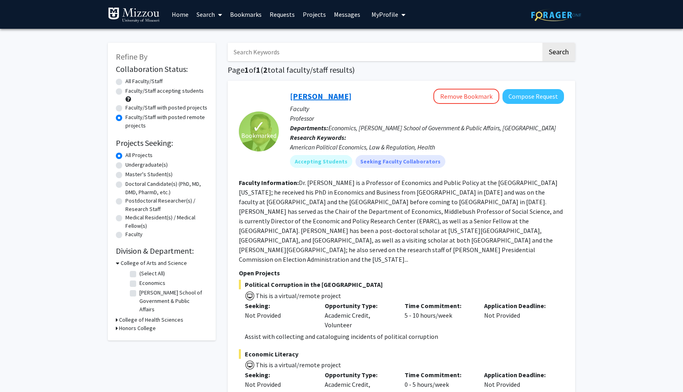
click at [307, 94] on link "[PERSON_NAME]" at bounding box center [321, 96] width 62 height 10
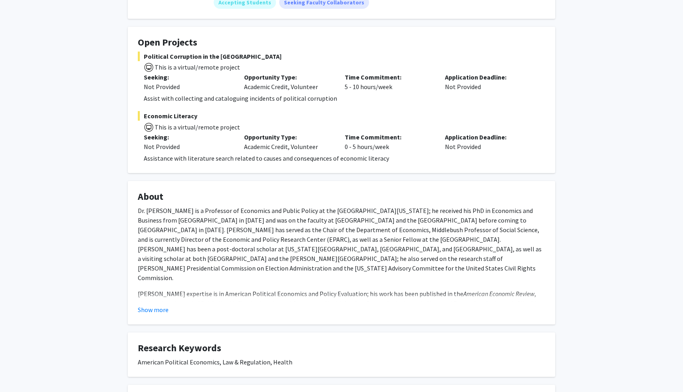
scroll to position [122, 0]
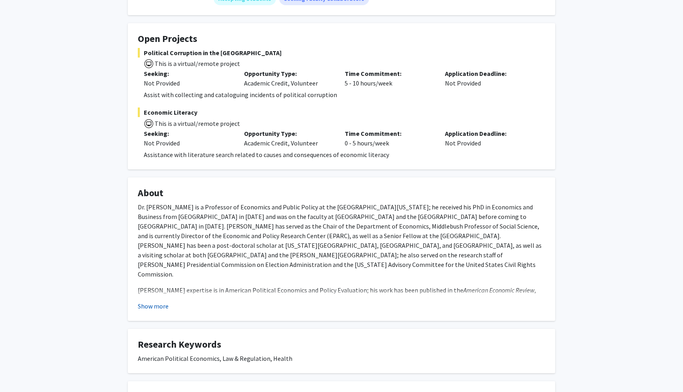
click at [161, 310] on button "Show more" at bounding box center [153, 306] width 31 height 10
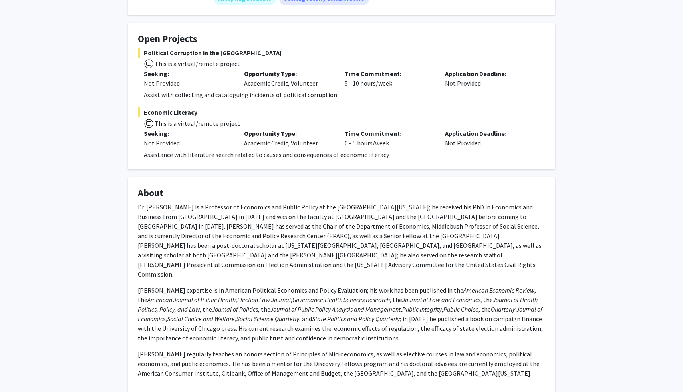
scroll to position [0, 0]
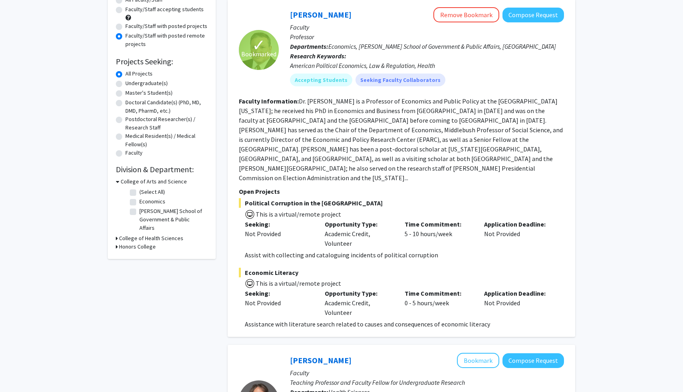
scroll to position [83, 0]
